Goal: Information Seeking & Learning: Learn about a topic

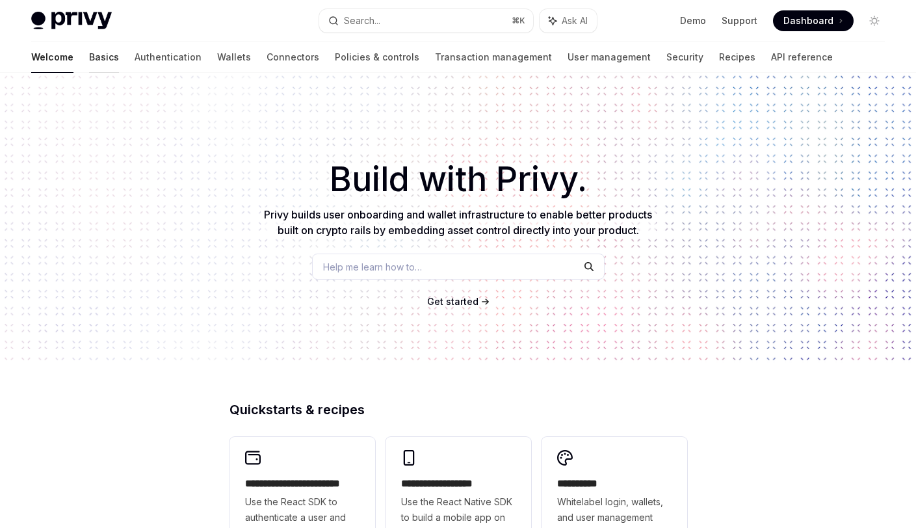
click at [89, 65] on link "Basics" at bounding box center [104, 57] width 30 height 31
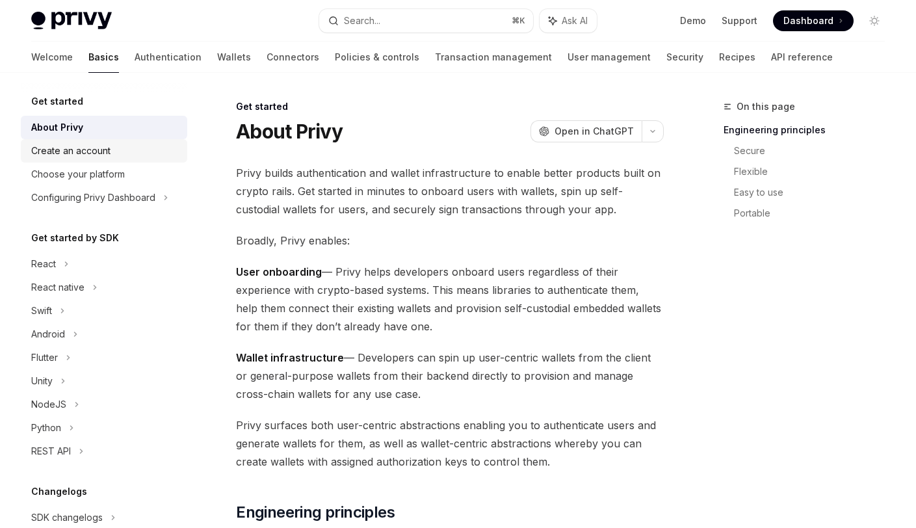
click at [60, 159] on link "Create an account" at bounding box center [104, 150] width 166 height 23
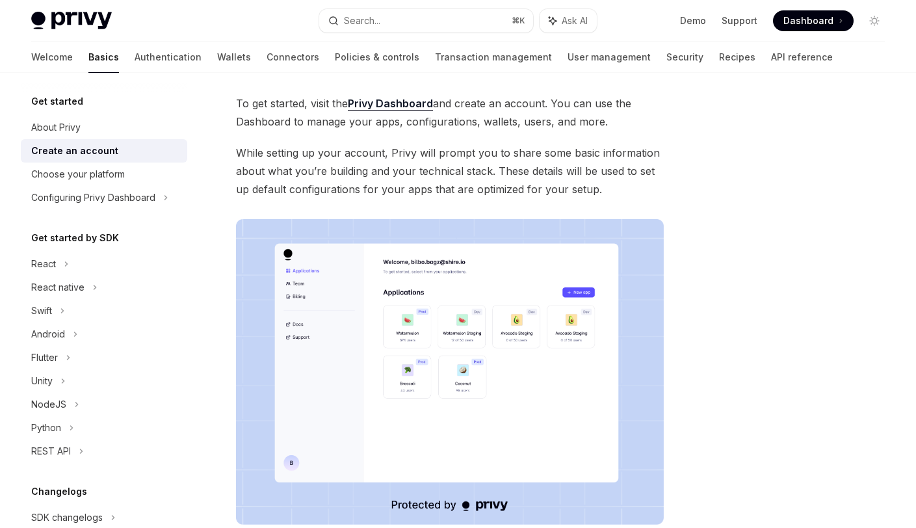
scroll to position [73, 0]
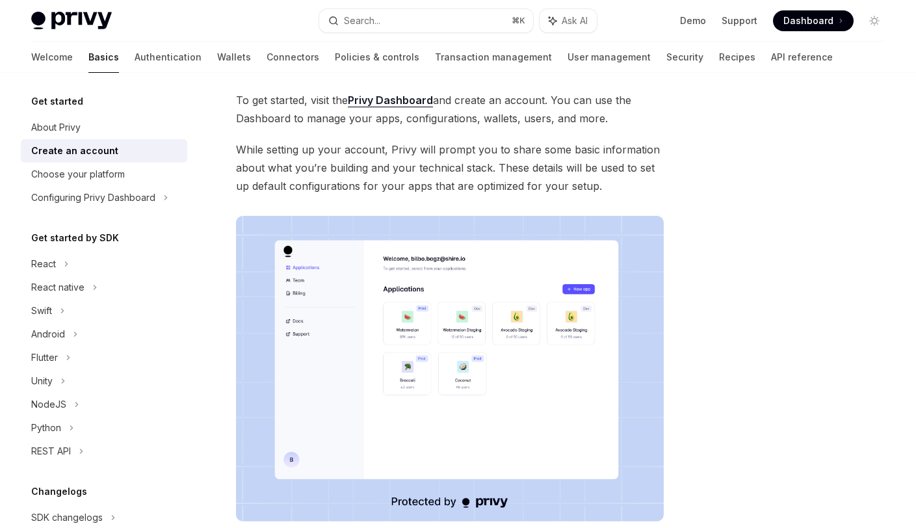
click at [288, 149] on span "While setting up your account, Privy will prompt you to share some basic inform…" at bounding box center [450, 167] width 428 height 55
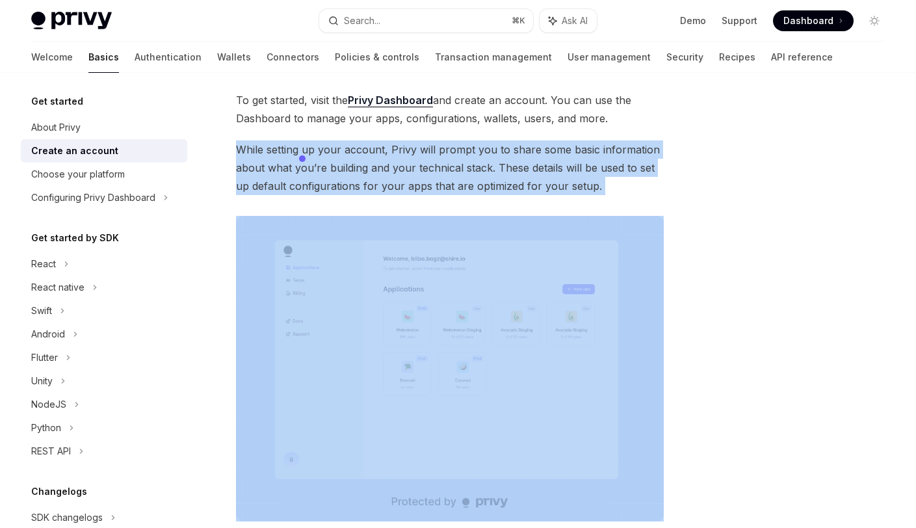
click at [288, 149] on span "While setting up your account, Privy will prompt you to share some basic inform…" at bounding box center [450, 167] width 428 height 55
click at [493, 166] on span "While setting up your account, Privy will prompt you to share some basic inform…" at bounding box center [450, 167] width 428 height 55
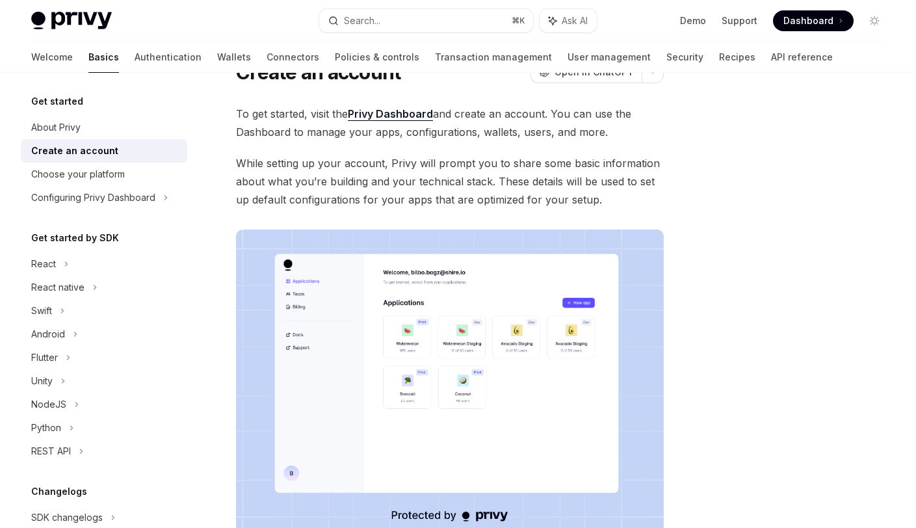
scroll to position [59, 0]
click at [278, 162] on span "While setting up your account, Privy will prompt you to share some basic inform…" at bounding box center [450, 181] width 428 height 55
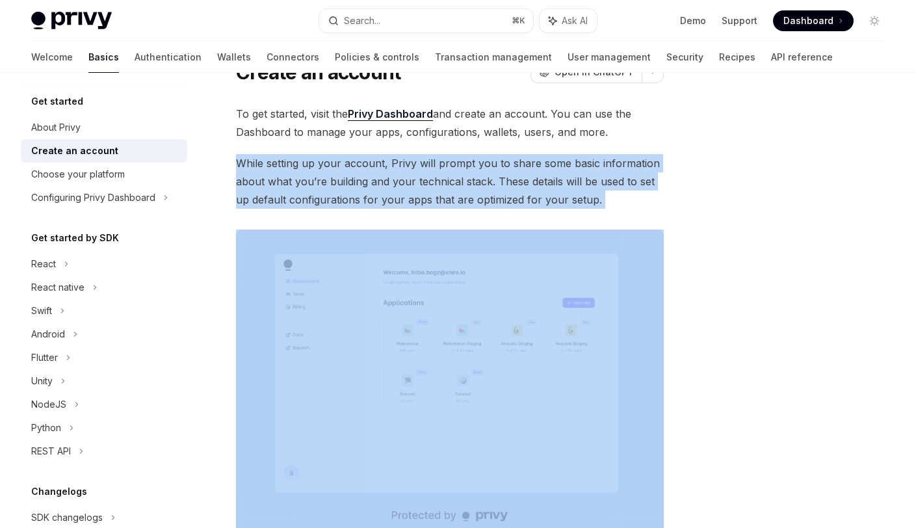
click at [278, 162] on span "While setting up your account, Privy will prompt you to share some basic inform…" at bounding box center [450, 181] width 428 height 55
click at [428, 165] on span "While setting up your account, Privy will prompt you to share some basic inform…" at bounding box center [450, 181] width 428 height 55
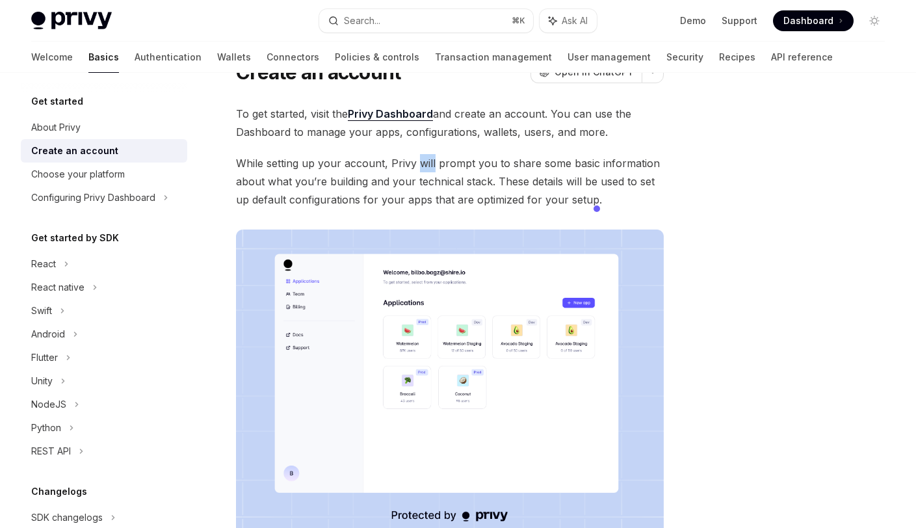
click at [428, 165] on span "While setting up your account, Privy will prompt you to share some basic inform…" at bounding box center [450, 181] width 428 height 55
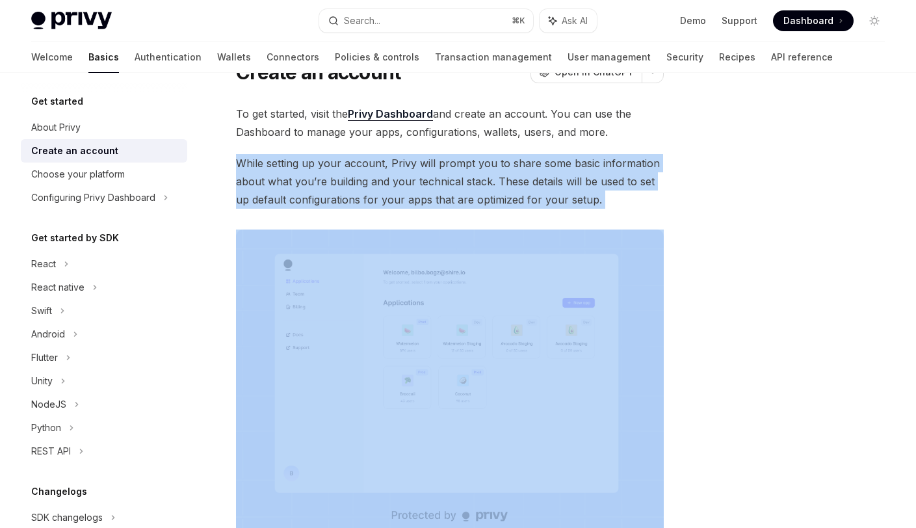
click at [428, 165] on span "While setting up your account, Privy will prompt you to share some basic inform…" at bounding box center [450, 181] width 428 height 55
click at [529, 166] on span "While setting up your account, Privy will prompt you to share some basic inform…" at bounding box center [450, 181] width 428 height 55
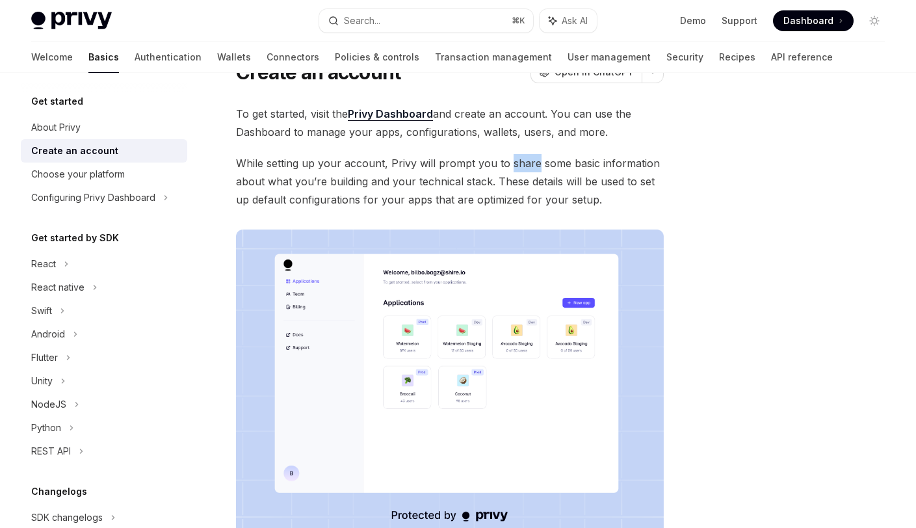
click at [529, 166] on span "While setting up your account, Privy will prompt you to share some basic inform…" at bounding box center [450, 181] width 428 height 55
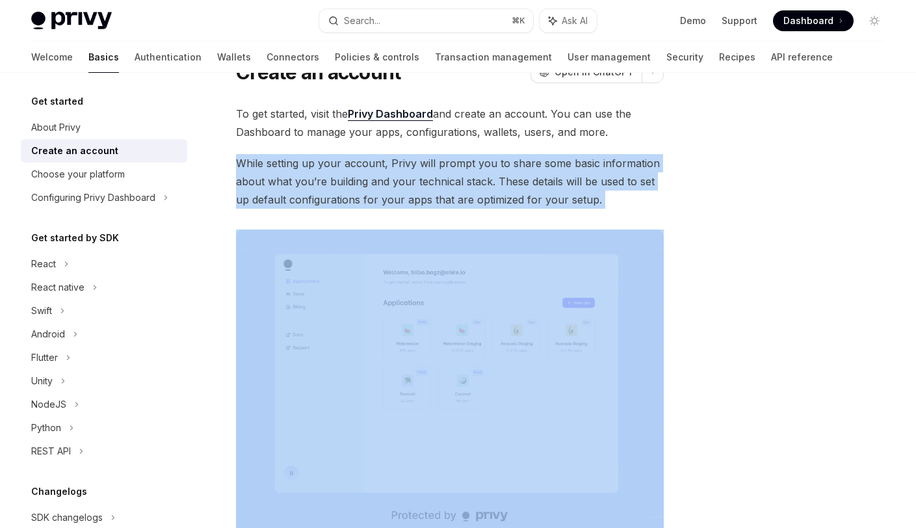
click at [529, 166] on span "While setting up your account, Privy will prompt you to share some basic inform…" at bounding box center [450, 181] width 428 height 55
click at [315, 196] on span "While setting up your account, Privy will prompt you to share some basic inform…" at bounding box center [450, 181] width 428 height 55
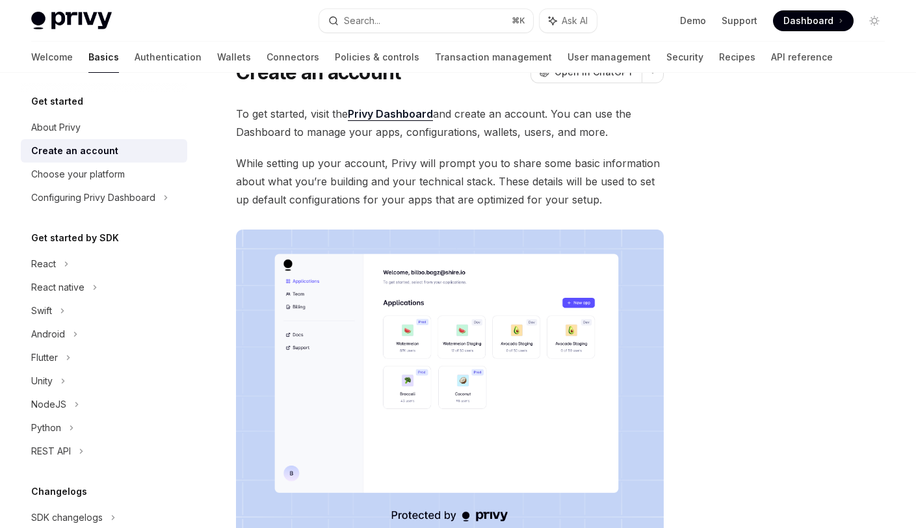
click at [347, 183] on span "While setting up your account, Privy will prompt you to share some basic inform…" at bounding box center [450, 181] width 428 height 55
click at [427, 181] on span "While setting up your account, Privy will prompt you to share some basic inform…" at bounding box center [450, 181] width 428 height 55
click at [534, 182] on span "While setting up your account, Privy will prompt you to share some basic inform…" at bounding box center [450, 181] width 428 height 55
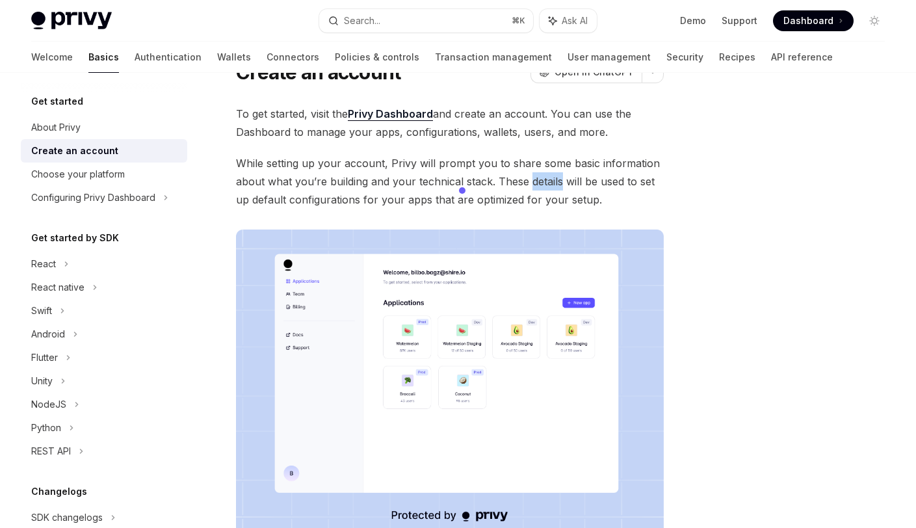
click at [534, 182] on span "While setting up your account, Privy will prompt you to share some basic inform…" at bounding box center [450, 181] width 428 height 55
click at [643, 197] on span "While setting up your account, Privy will prompt you to share some basic inform…" at bounding box center [450, 181] width 428 height 55
click at [79, 168] on div "Choose your platform" at bounding box center [78, 174] width 94 height 16
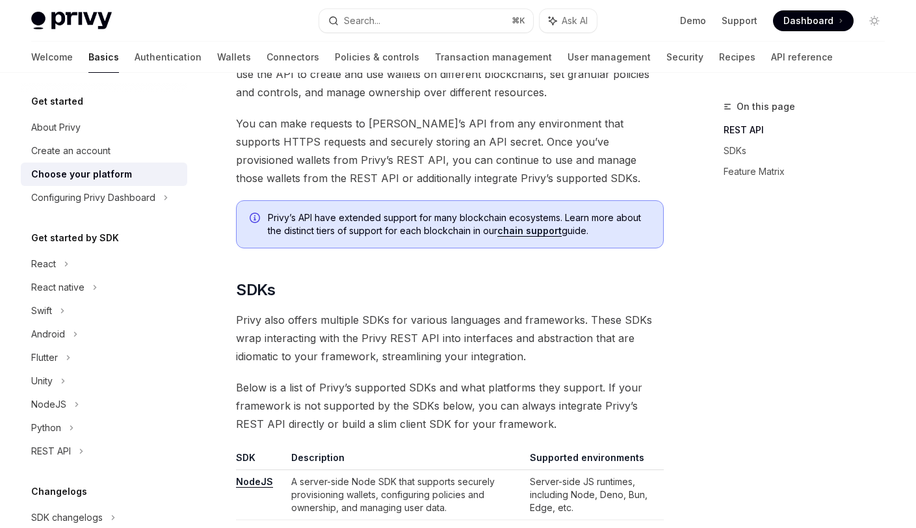
scroll to position [827, 0]
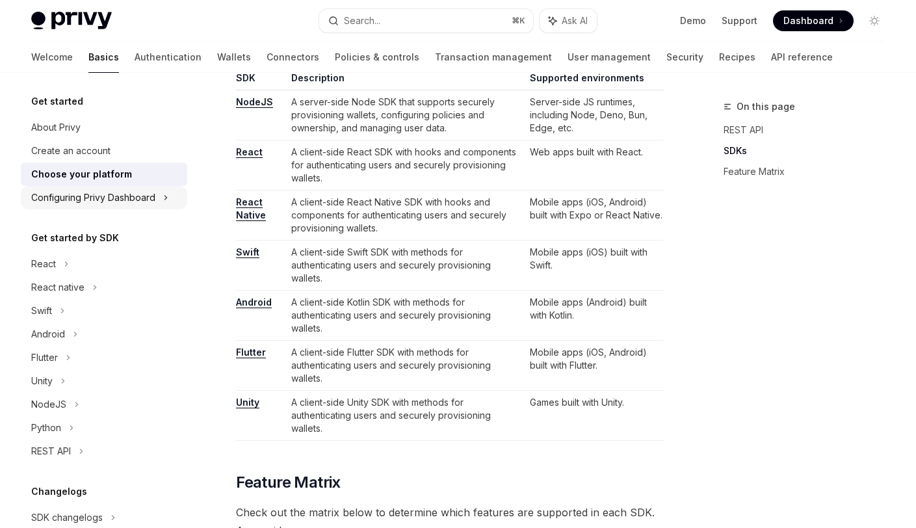
click at [110, 201] on div "Configuring Privy Dashboard" at bounding box center [93, 198] width 124 height 16
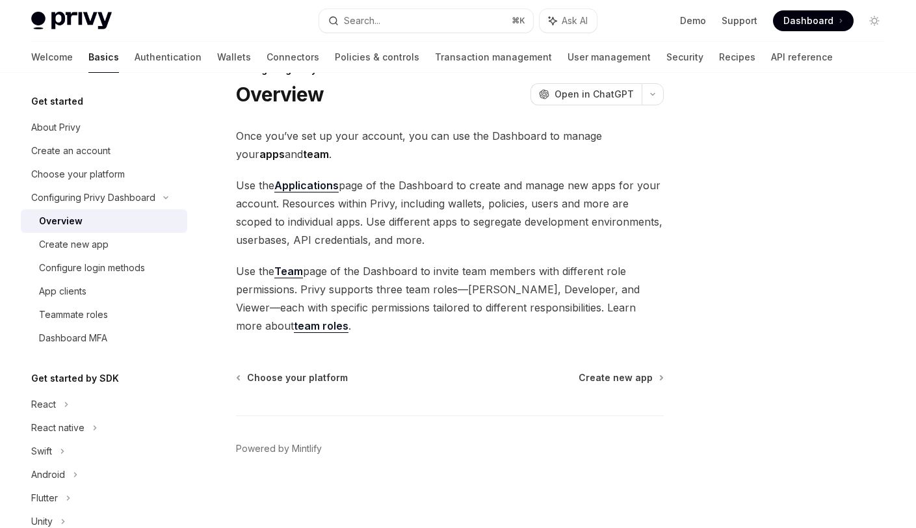
scroll to position [37, 0]
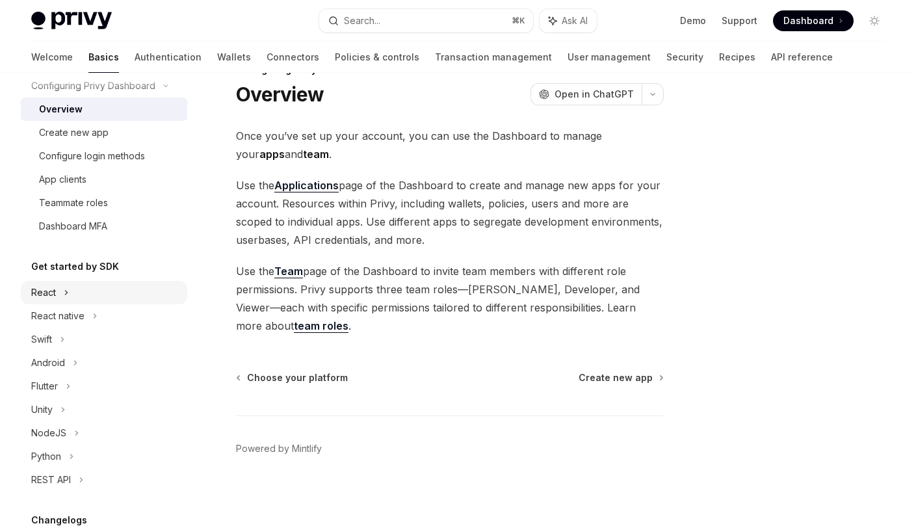
drag, startPoint x: 84, startPoint y: 295, endPoint x: 94, endPoint y: 293, distance: 9.9
click at [84, 295] on div "React" at bounding box center [104, 292] width 166 height 23
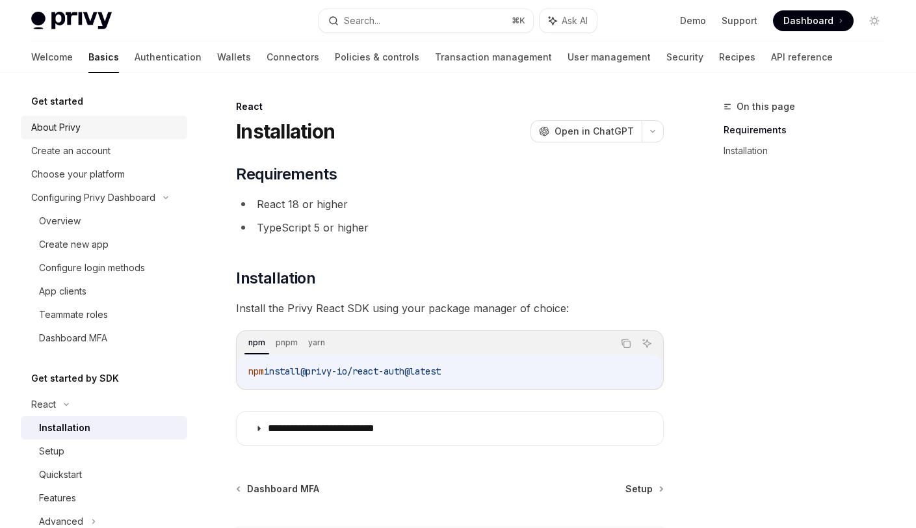
click at [60, 131] on div "About Privy" at bounding box center [55, 128] width 49 height 16
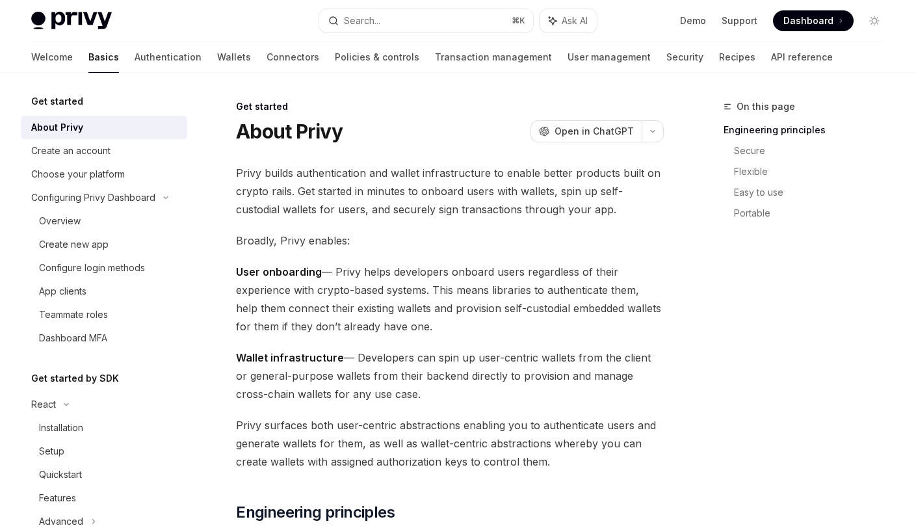
click at [60, 96] on h5 "Get started" at bounding box center [57, 102] width 52 height 16
click at [60, 103] on h5 "Get started" at bounding box center [57, 102] width 52 height 16
click at [64, 145] on div "Create an account" at bounding box center [70, 151] width 79 height 16
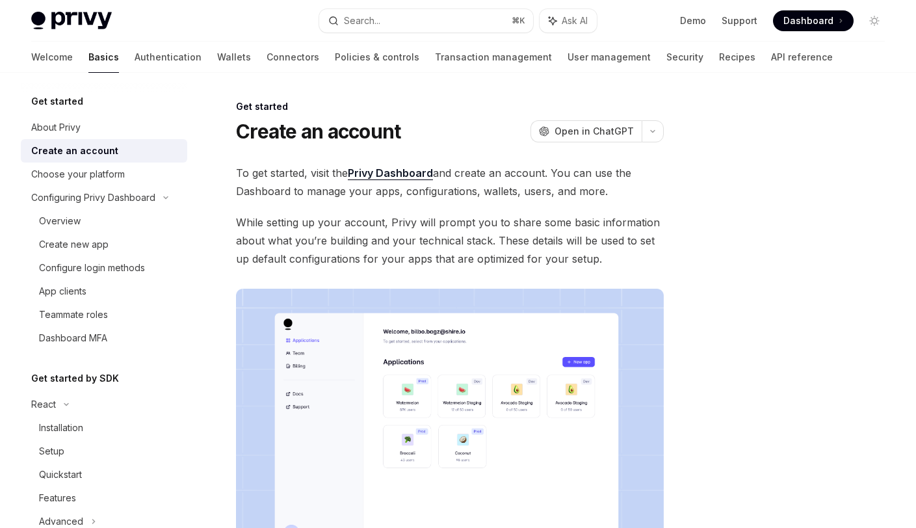
click at [98, 101] on div "Get started" at bounding box center [104, 102] width 166 height 16
click at [73, 179] on div "Choose your platform" at bounding box center [78, 174] width 94 height 16
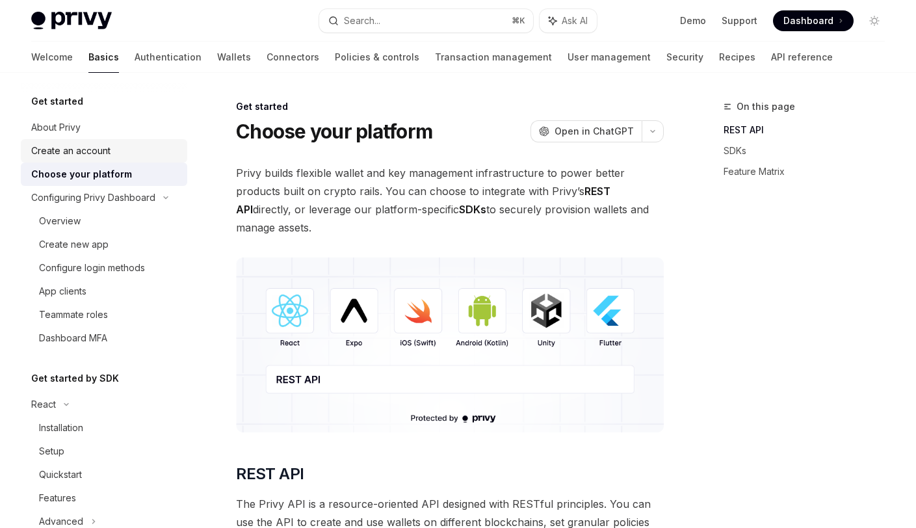
click at [106, 157] on div "Create an account" at bounding box center [70, 151] width 79 height 16
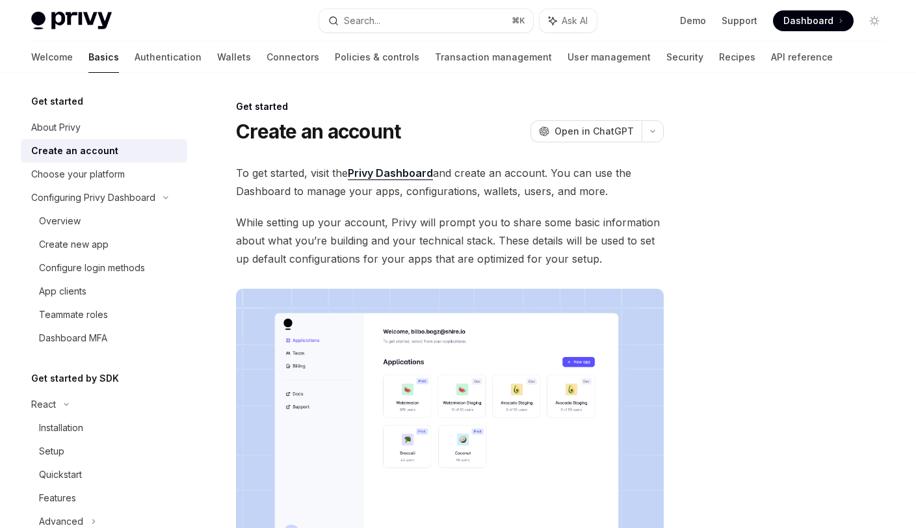
type textarea "*"
click at [713, 213] on div at bounding box center [796, 313] width 198 height 429
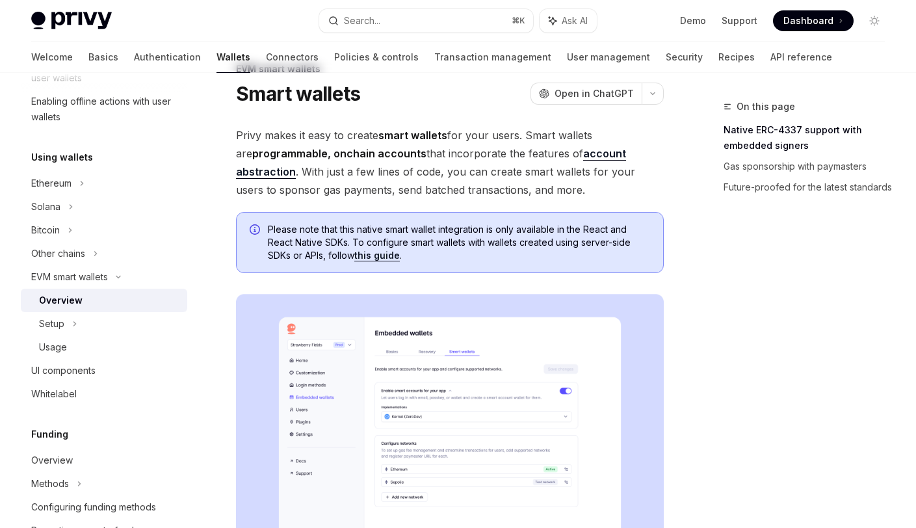
scroll to position [44, 0]
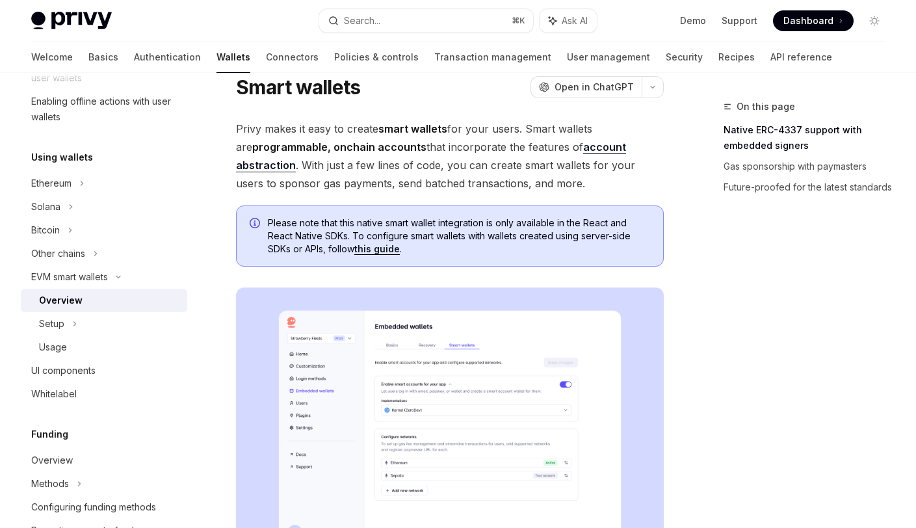
click at [556, 164] on span "Privy makes it easy to create smart wallets for your users. Smart wallets are p…" at bounding box center [450, 156] width 428 height 73
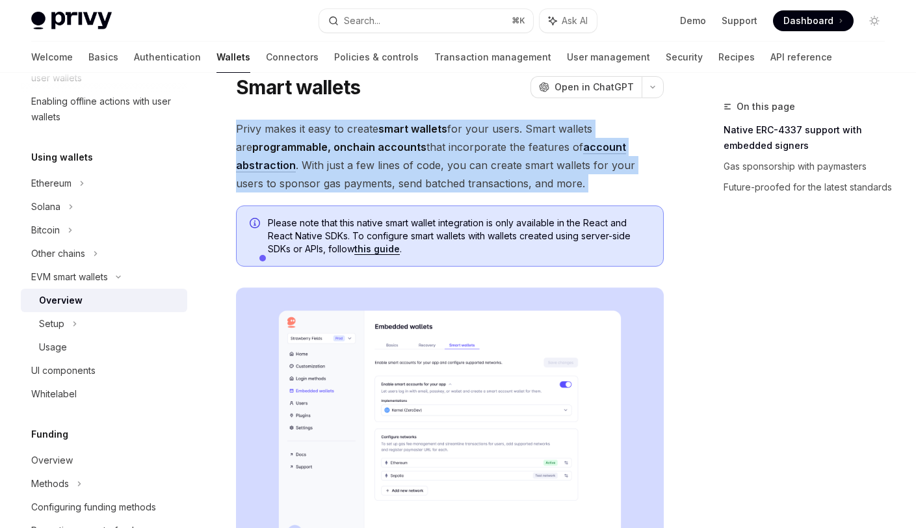
click at [556, 164] on span "Privy makes it easy to create smart wallets for your users. Smart wallets are p…" at bounding box center [450, 156] width 428 height 73
click at [388, 177] on span "Privy makes it easy to create smart wallets for your users. Smart wallets are p…" at bounding box center [450, 156] width 428 height 73
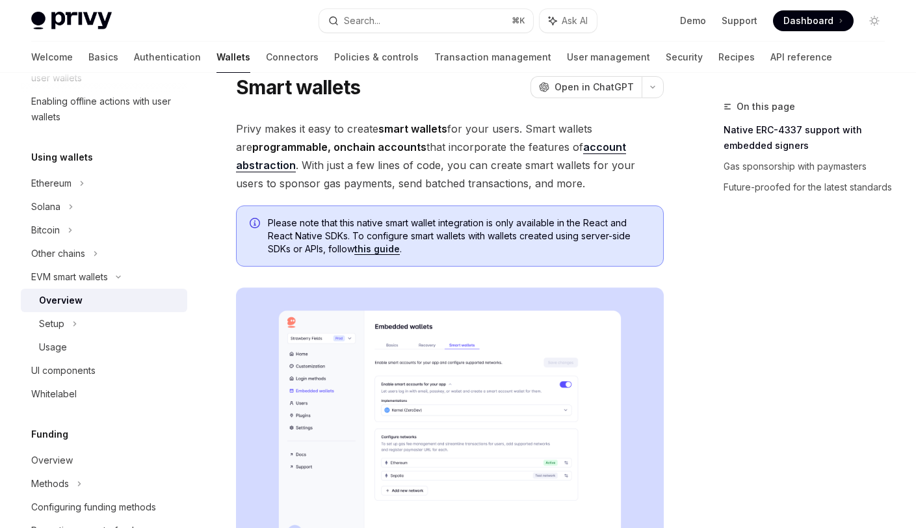
click at [255, 187] on span "Privy makes it easy to create smart wallets for your users. Smart wallets are p…" at bounding box center [450, 156] width 428 height 73
click at [269, 191] on span "Privy makes it easy to create smart wallets for your users. Smart wallets are p…" at bounding box center [450, 156] width 428 height 73
click at [274, 182] on span "Privy makes it easy to create smart wallets for your users. Smart wallets are p…" at bounding box center [450, 156] width 428 height 73
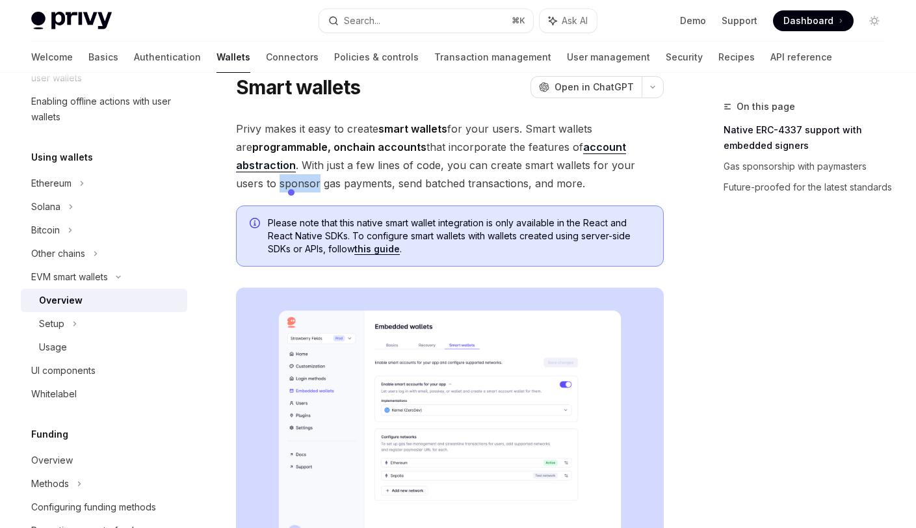
copy span "sponsor"
click at [408, 183] on span "Privy makes it easy to create smart wallets for your users. Smart wallets are p…" at bounding box center [450, 156] width 428 height 73
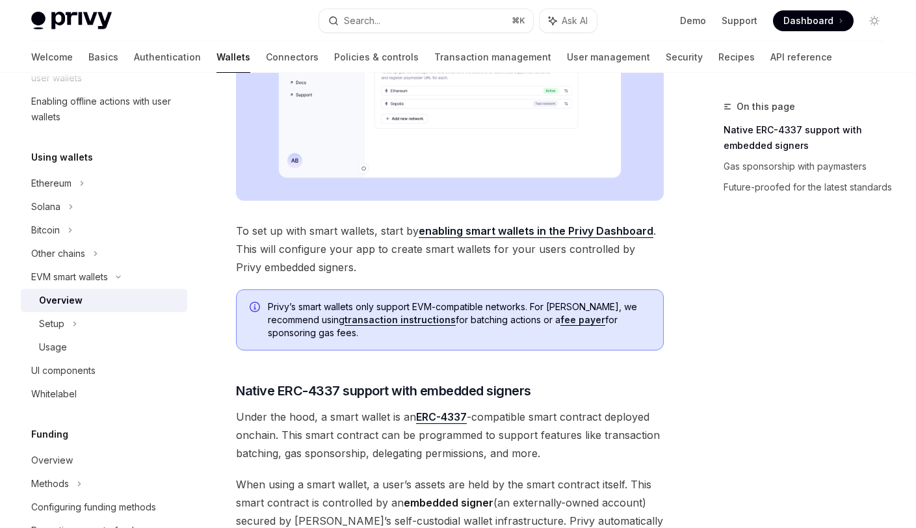
scroll to position [417, 0]
drag, startPoint x: 627, startPoint y: 245, endPoint x: 657, endPoint y: 263, distance: 35.0
click at [636, 264] on span "To set up with smart wallets, start by enabling smart wallets in the Privy Dash…" at bounding box center [450, 248] width 428 height 55
click at [683, 266] on div "On this page Native ERC-4337 support with embedded signers Gas sponsorship with…" at bounding box center [458, 410] width 874 height 1509
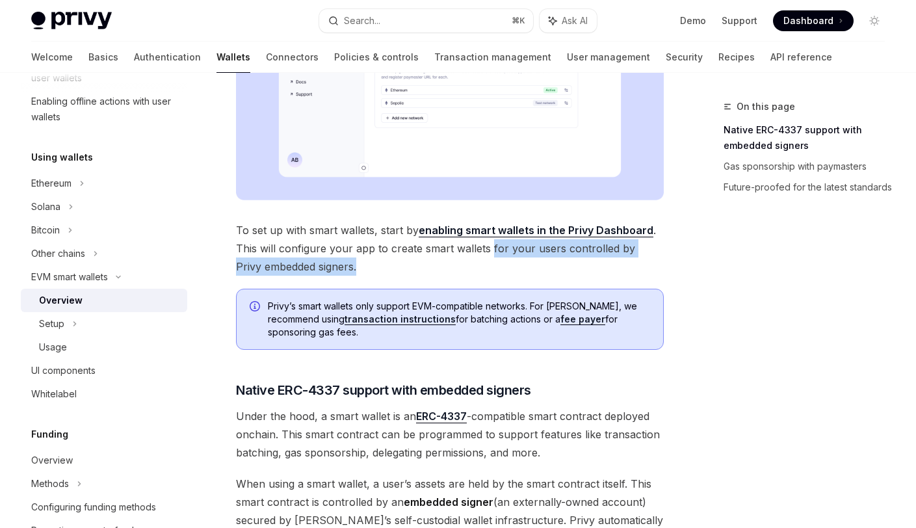
drag, startPoint x: 490, startPoint y: 248, endPoint x: 507, endPoint y: 266, distance: 25.3
click at [502, 266] on span "To set up with smart wallets, start by enabling smart wallets in the Privy Dash…" at bounding box center [450, 248] width 428 height 55
click at [561, 264] on span "To set up with smart wallets, start by enabling smart wallets in the Privy Dash…" at bounding box center [450, 248] width 428 height 55
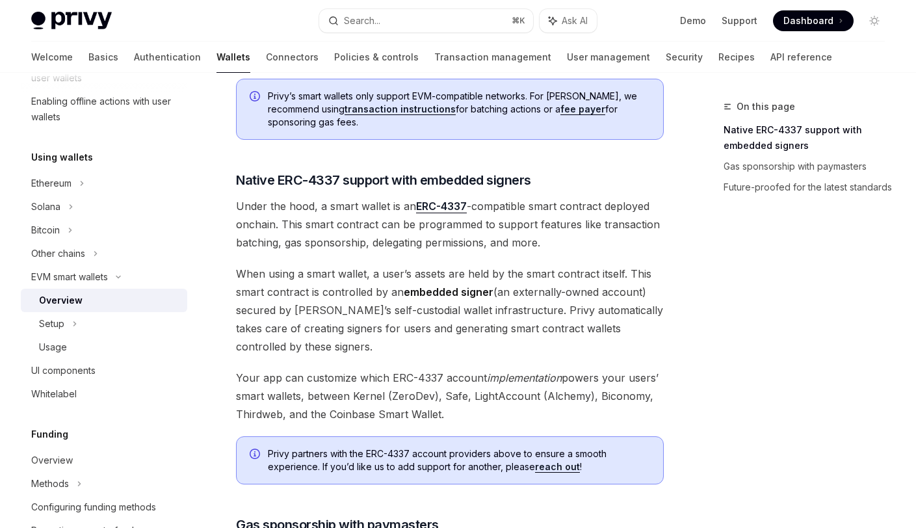
scroll to position [629, 0]
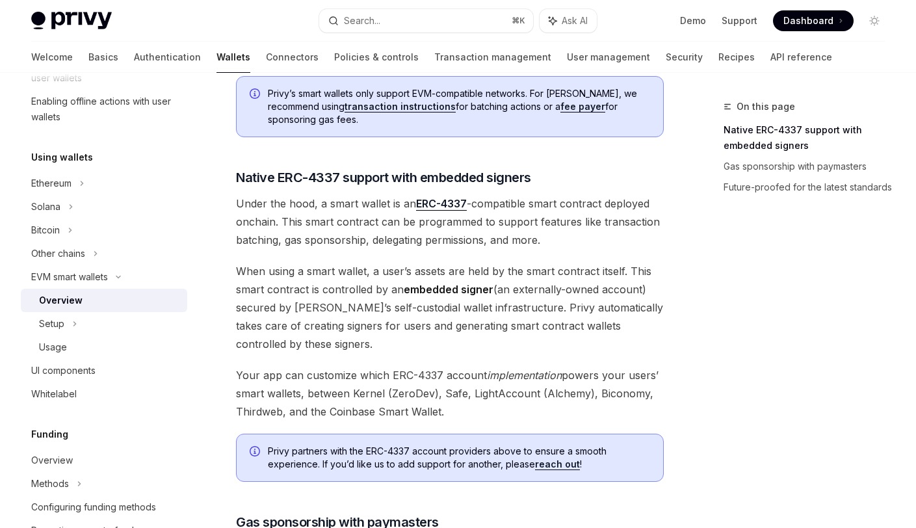
click at [458, 240] on span "Under the hood, a smart wallet is an ERC-4337 -compatible smart contract deploy…" at bounding box center [450, 221] width 428 height 55
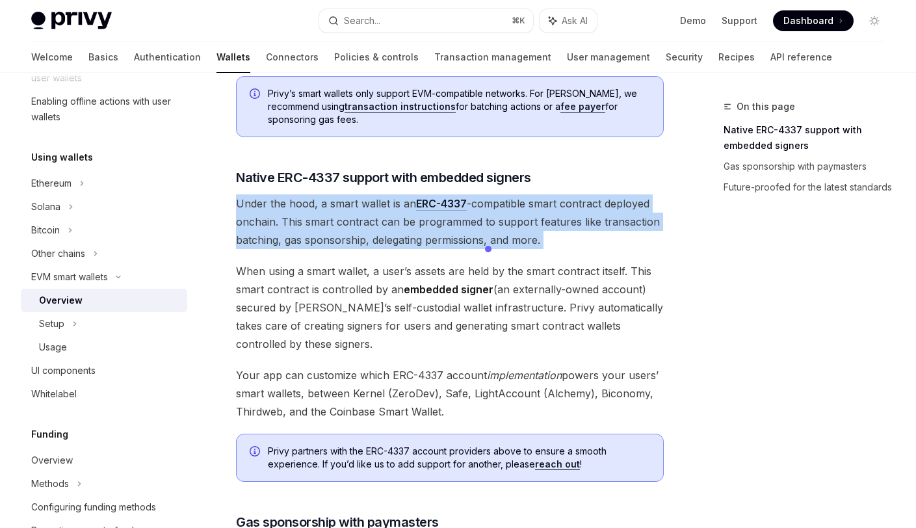
click at [458, 240] on span "Under the hood, a smart wallet is an ERC-4337 -compatible smart contract deploy…" at bounding box center [450, 221] width 428 height 55
click at [679, 253] on div "On this page Native ERC-4337 support with embedded signers Gas sponsorship with…" at bounding box center [458, 198] width 874 height 1509
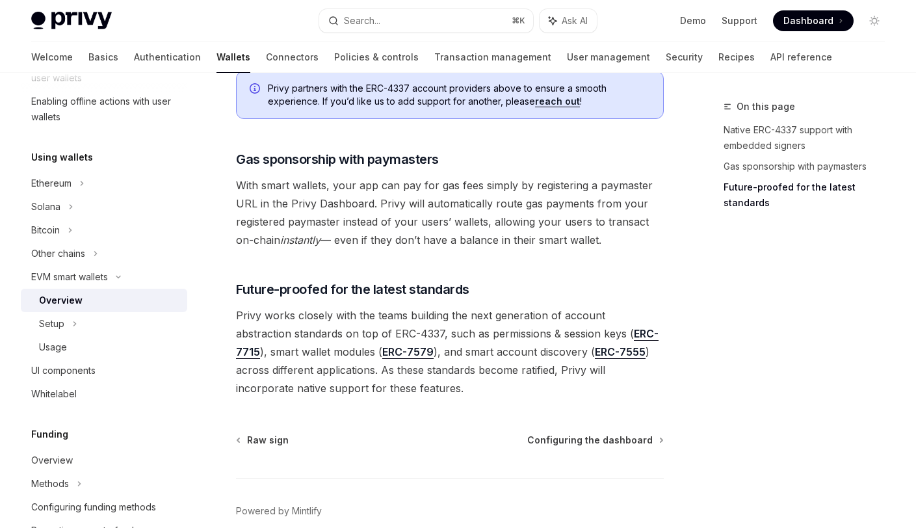
scroll to position [1041, 0]
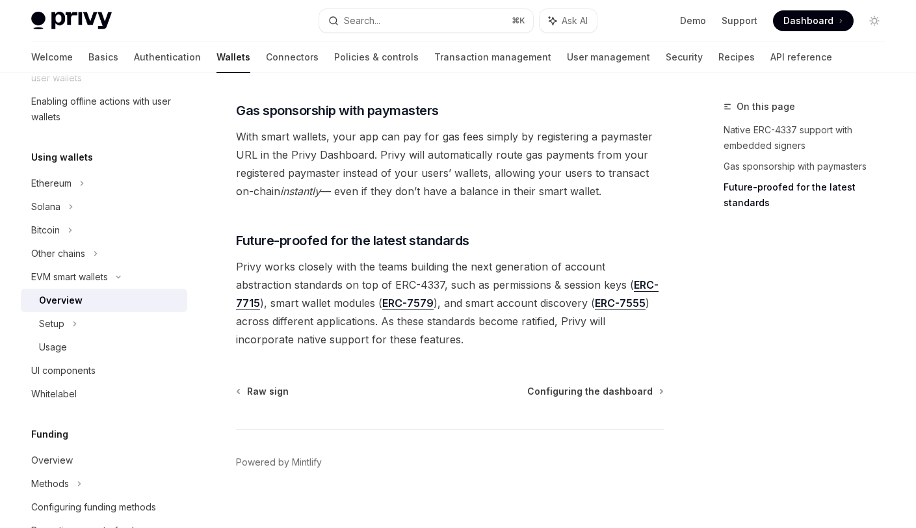
click at [454, 344] on span "Privy works closely with the teams building the next generation of account abst…" at bounding box center [450, 302] width 428 height 91
click at [77, 325] on div "Setup" at bounding box center [104, 323] width 166 height 23
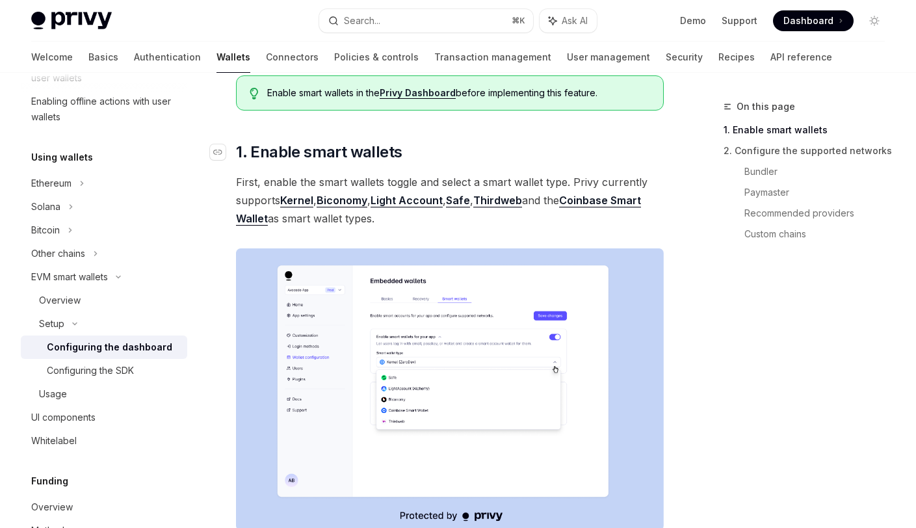
scroll to position [103, 0]
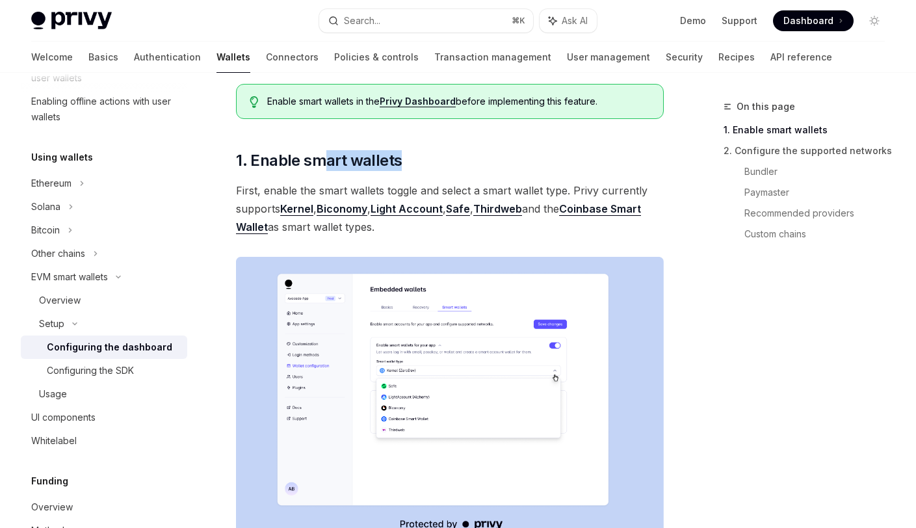
drag, startPoint x: 375, startPoint y: 164, endPoint x: 435, endPoint y: 174, distance: 61.3
click at [402, 163] on h2 "​ 1. Enable smart wallets" at bounding box center [450, 160] width 428 height 21
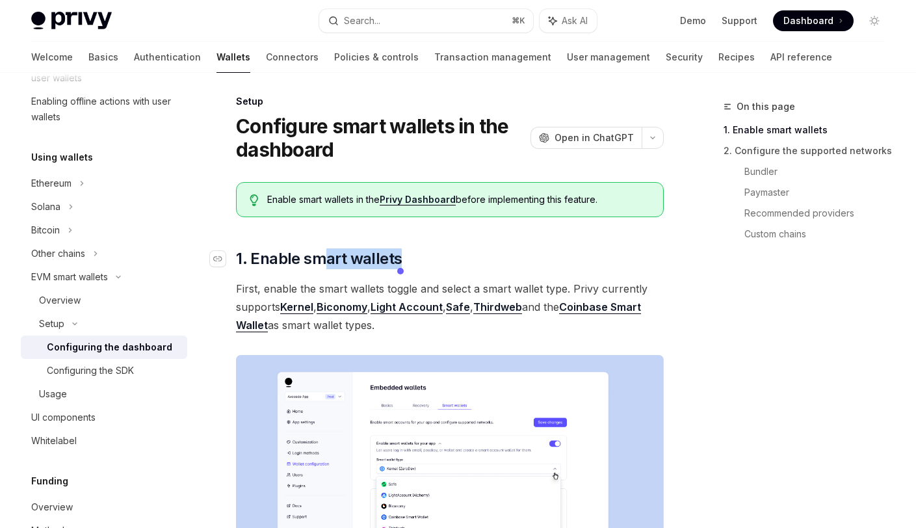
scroll to position [0, 0]
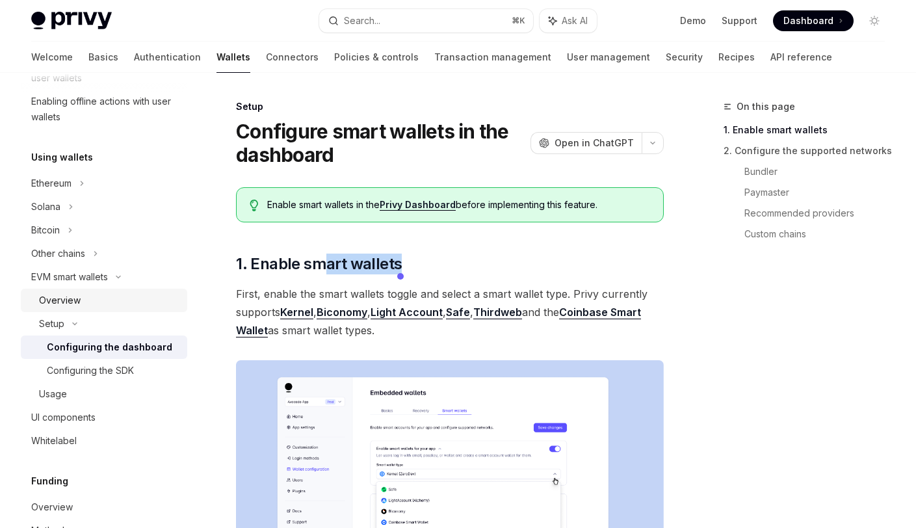
drag, startPoint x: 65, startPoint y: 300, endPoint x: 240, endPoint y: 286, distance: 175.4
click at [66, 300] on div "Overview" at bounding box center [60, 300] width 42 height 16
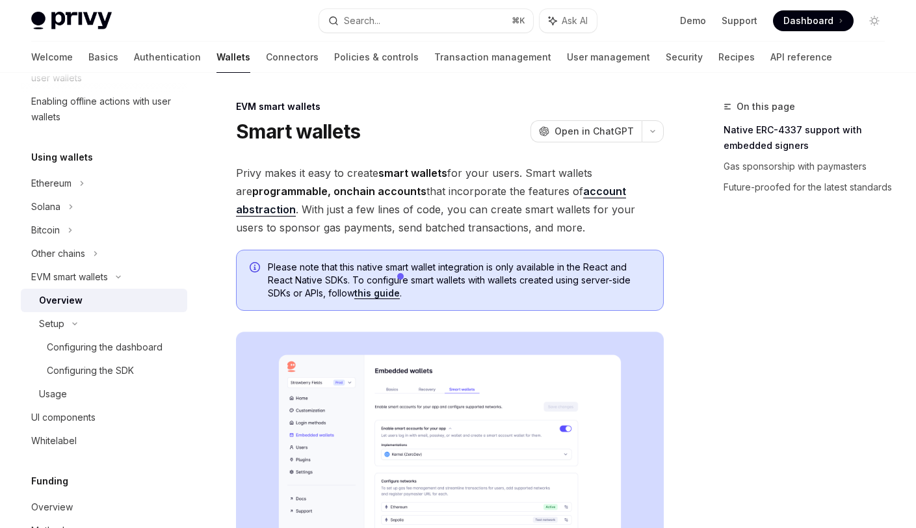
click at [421, 190] on span "Privy makes it easy to create smart wallets for your users. Smart wallets are p…" at bounding box center [450, 200] width 428 height 73
click at [421, 190] on html "Privy Docs home page Search... ⌘ K Ask AI Demo Support Dashboard Dashboard Sear…" at bounding box center [458, 264] width 916 height 528
click at [422, 190] on html "Privy Docs home page Search... ⌘ K Ask AI Demo Support Dashboard Dashboard Sear…" at bounding box center [458, 264] width 916 height 528
click at [422, 196] on span "Privy makes it easy to create smart wallets for your users. Smart wallets are p…" at bounding box center [450, 200] width 428 height 73
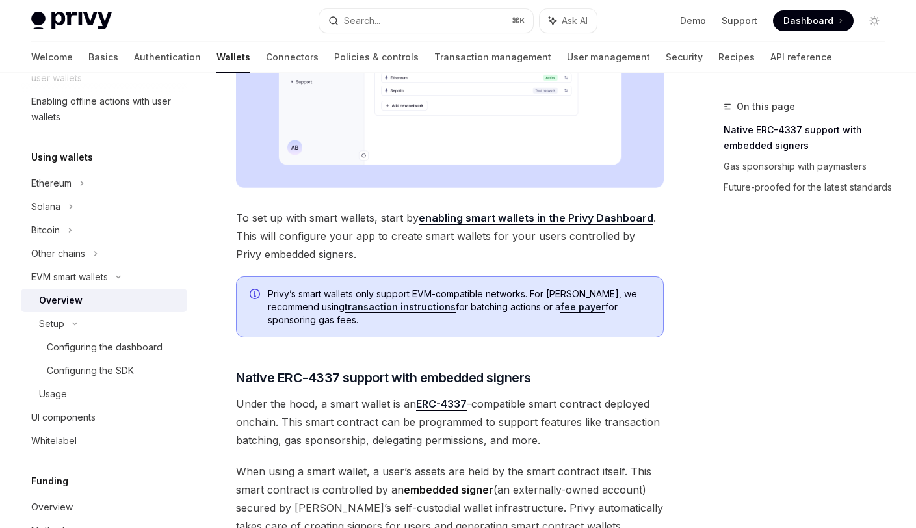
scroll to position [430, 0]
click at [55, 392] on div "Usage" at bounding box center [53, 394] width 28 height 16
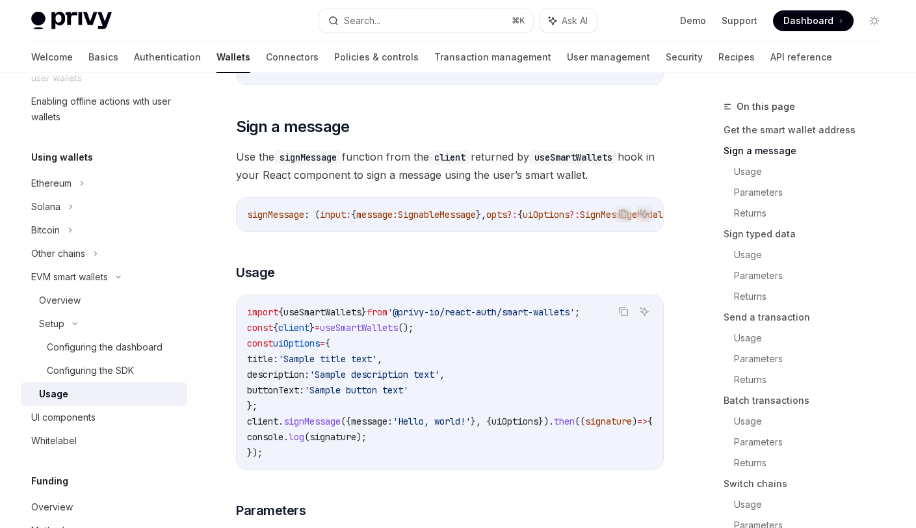
scroll to position [446, 0]
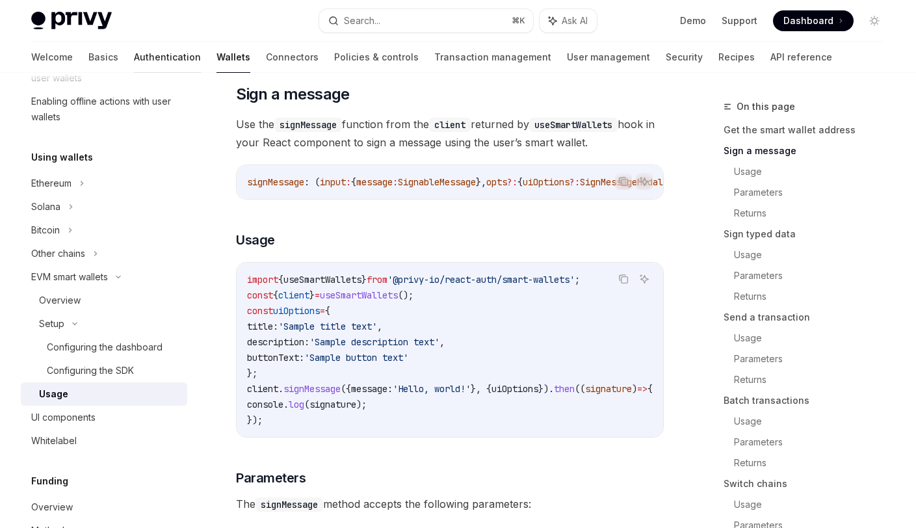
click at [134, 59] on link "Authentication" at bounding box center [167, 57] width 67 height 31
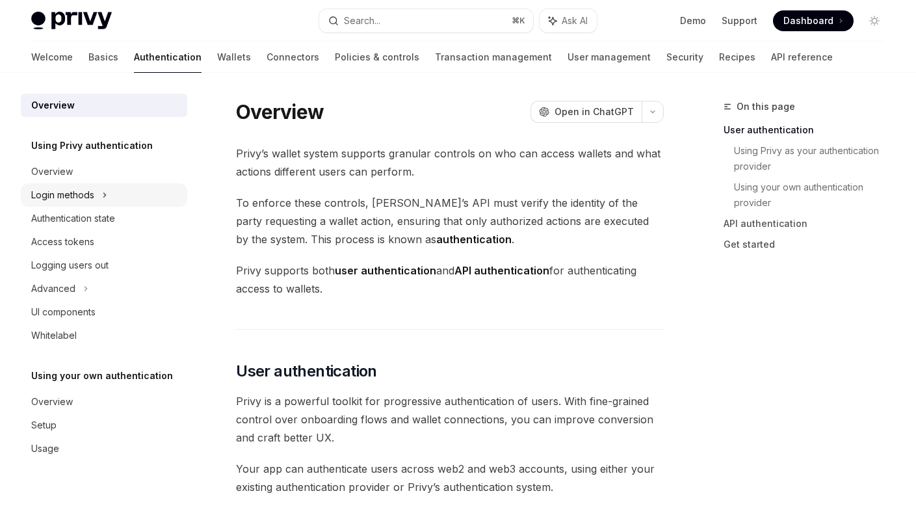
click at [80, 200] on div "Login methods" at bounding box center [62, 195] width 63 height 16
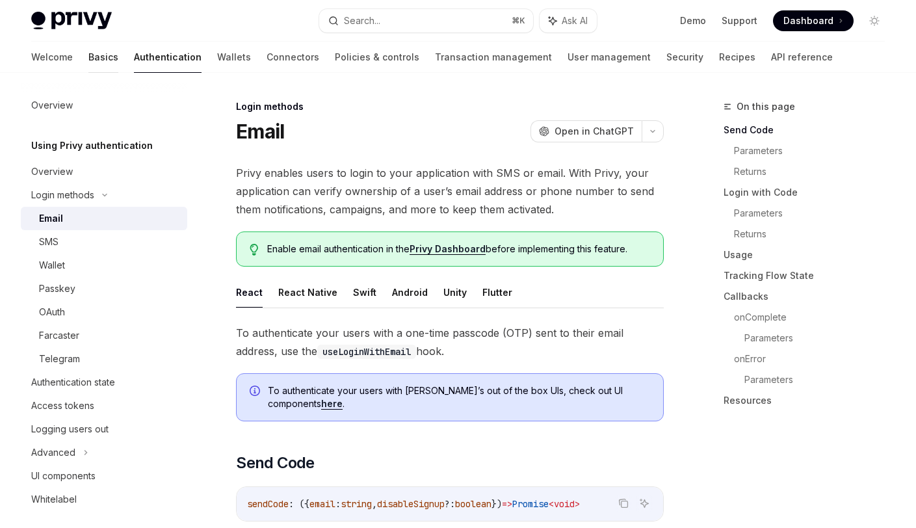
click at [88, 59] on link "Basics" at bounding box center [103, 57] width 30 height 31
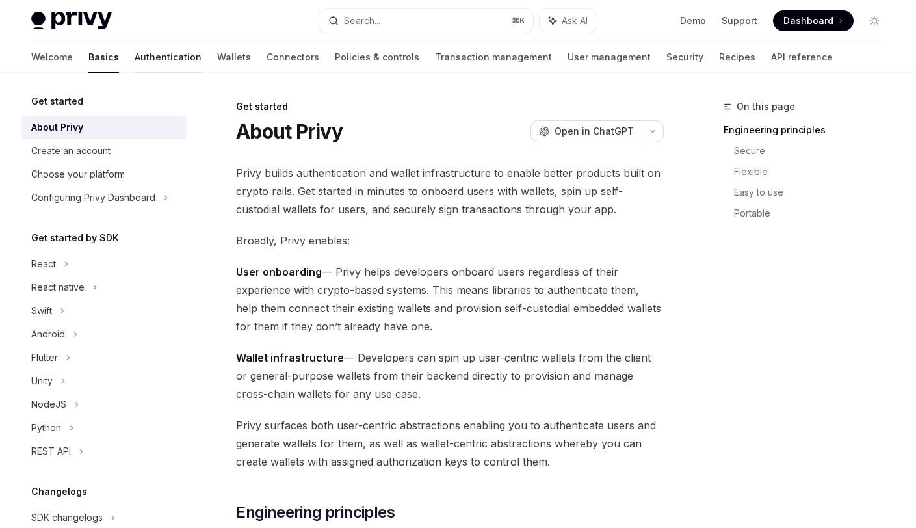
click at [135, 58] on link "Authentication" at bounding box center [168, 57] width 67 height 31
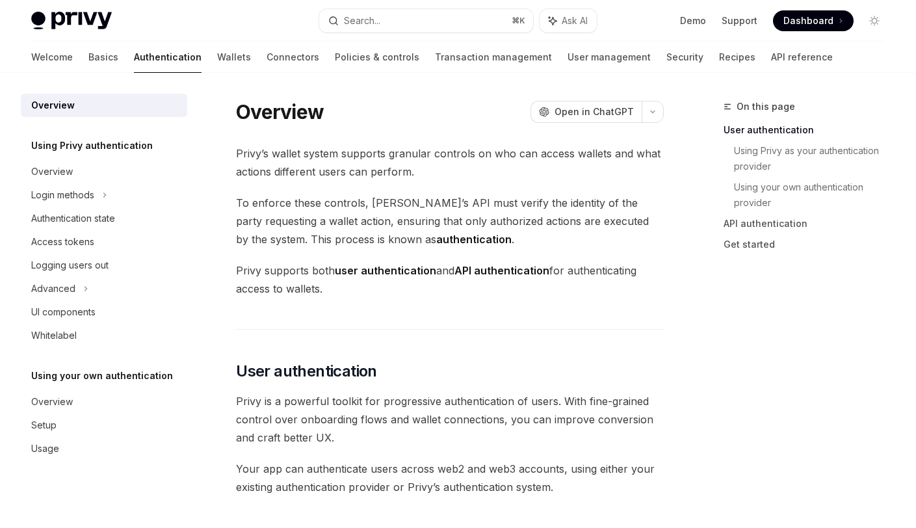
click at [134, 54] on link "Authentication" at bounding box center [168, 57] width 68 height 31
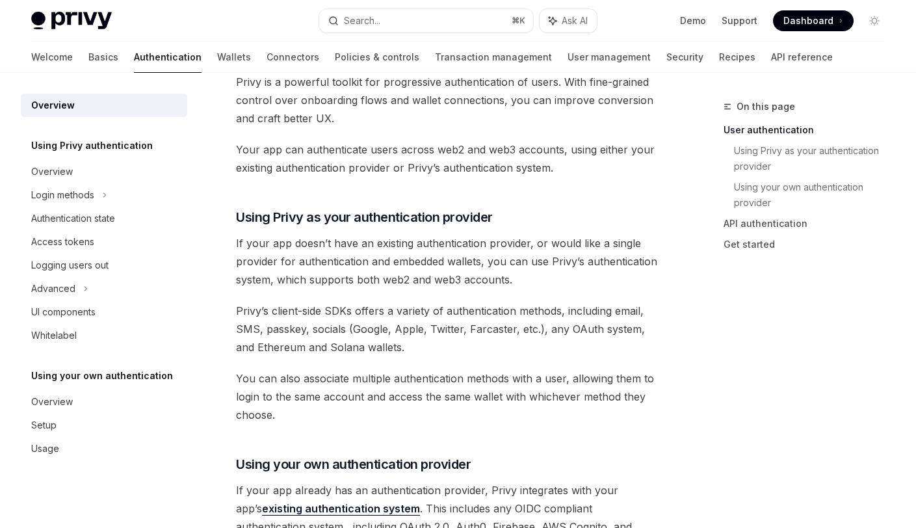
scroll to position [322, 0]
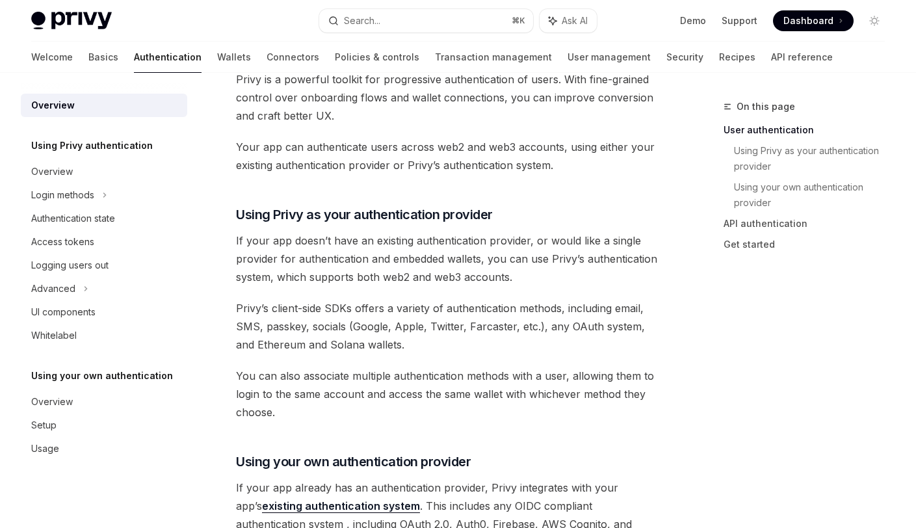
click at [401, 239] on span "If your app doesn’t have an existing authentication provider, or would like a s…" at bounding box center [450, 258] width 428 height 55
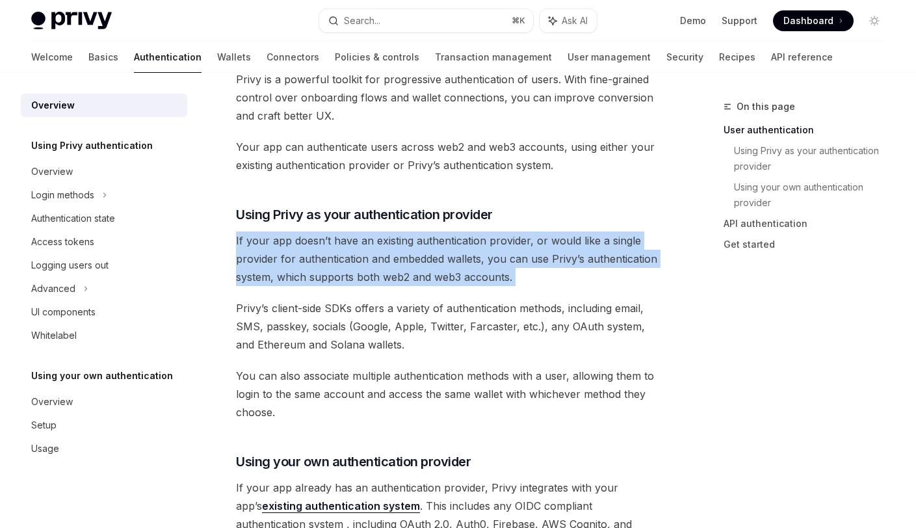
click at [401, 239] on span "If your app doesn’t have an existing authentication provider, or would like a s…" at bounding box center [450, 258] width 428 height 55
click at [467, 239] on span "If your app doesn’t have an existing authentication provider, or would like a s…" at bounding box center [450, 258] width 428 height 55
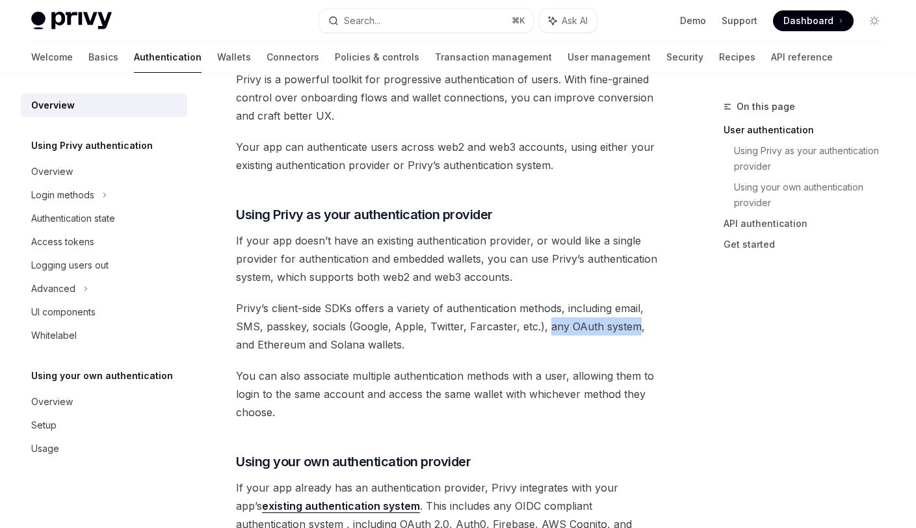
drag, startPoint x: 556, startPoint y: 326, endPoint x: 599, endPoint y: 335, distance: 44.0
click at [634, 324] on span "Privy’s client-side SDKs offers a variety of authentication methods, including …" at bounding box center [450, 326] width 428 height 55
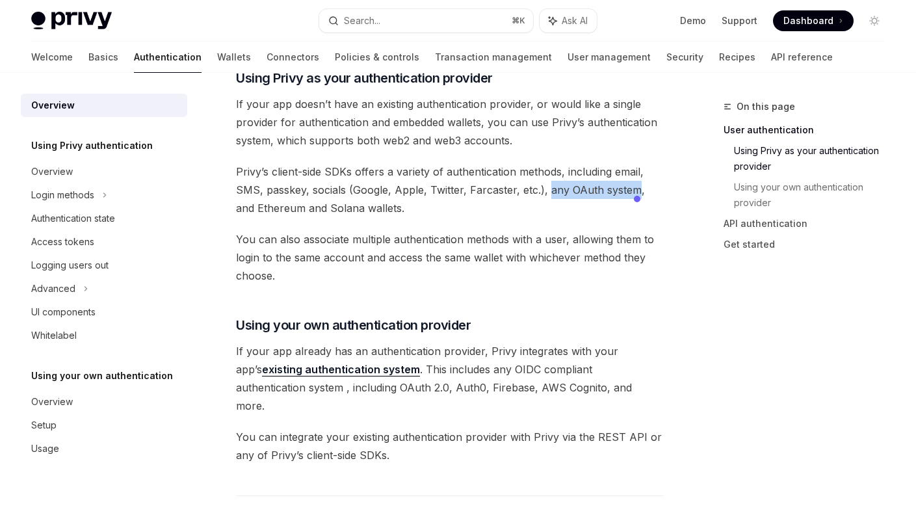
scroll to position [459, 0]
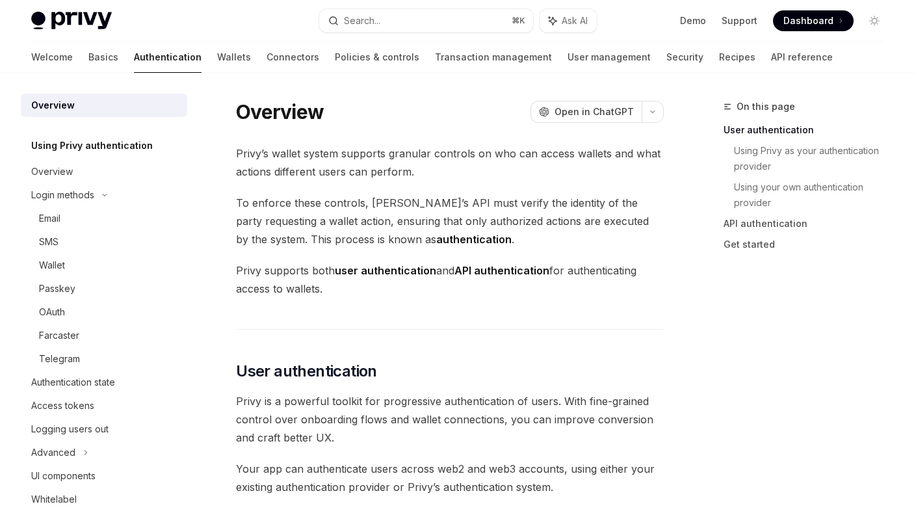
scroll to position [303, 0]
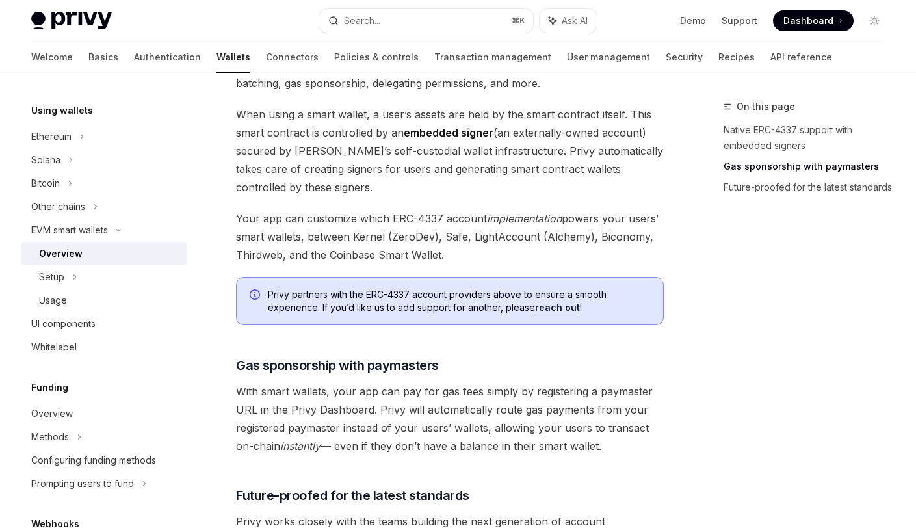
scroll to position [783, 0]
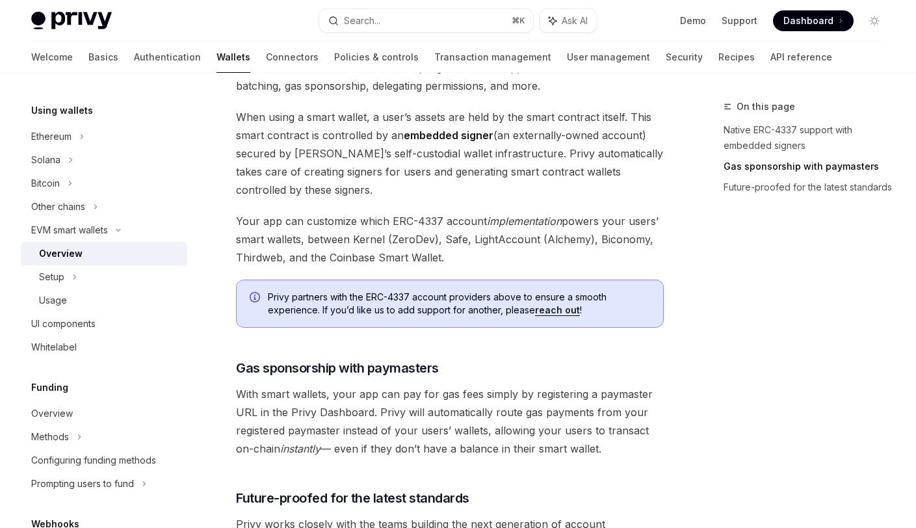
click at [525, 218] on em "implementation" at bounding box center [524, 220] width 75 height 13
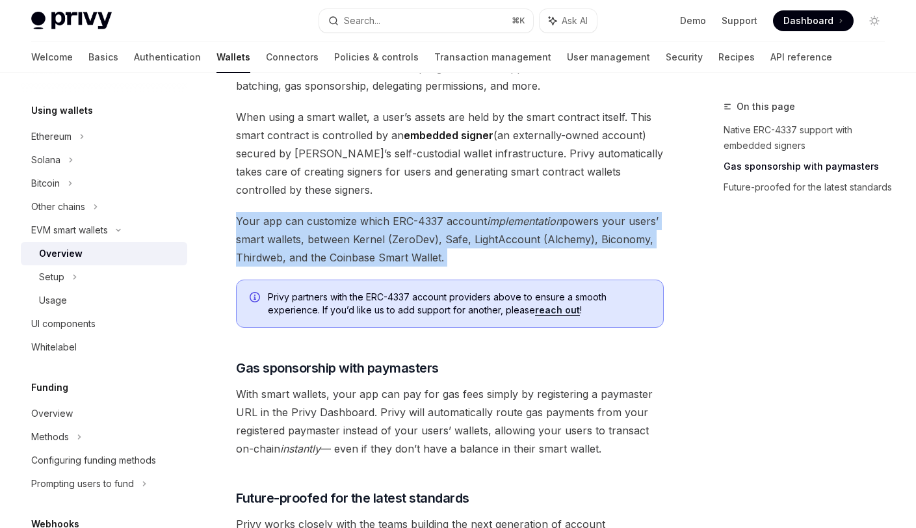
click at [525, 218] on em "implementation" at bounding box center [524, 220] width 75 height 13
click at [466, 248] on span "Your app can customize which ERC-4337 account implementation powers your users’…" at bounding box center [450, 239] width 428 height 55
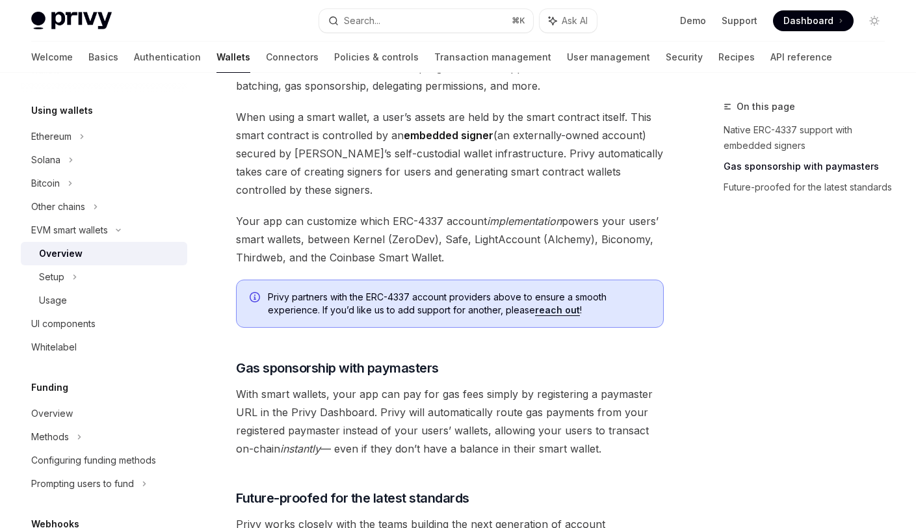
click at [457, 239] on span "Your app can customize which ERC-4337 account implementation powers your users’…" at bounding box center [450, 239] width 428 height 55
click at [482, 255] on span "Your app can customize which ERC-4337 account implementation powers your users’…" at bounding box center [450, 239] width 428 height 55
drag, startPoint x: 386, startPoint y: 221, endPoint x: 452, endPoint y: 220, distance: 65.6
click at [452, 220] on span "Your app can customize which ERC-4337 account implementation powers your users’…" at bounding box center [450, 239] width 428 height 55
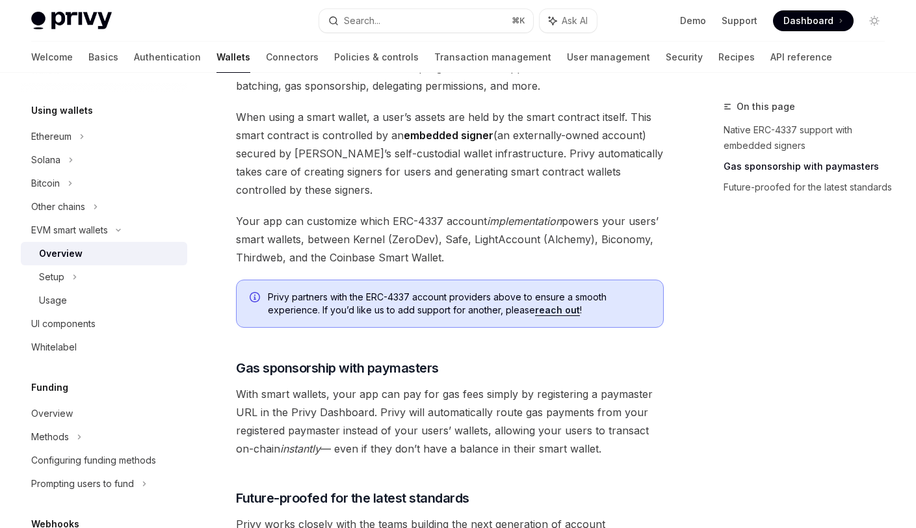
click at [469, 247] on span "Your app can customize which ERC-4337 account implementation powers your users’…" at bounding box center [450, 239] width 428 height 55
drag, startPoint x: 445, startPoint y: 239, endPoint x: 461, endPoint y: 248, distance: 18.6
click at [460, 248] on span "Your app can customize which ERC-4337 account implementation powers your users’…" at bounding box center [450, 239] width 428 height 55
click at [304, 435] on span "With smart wallets, your app can pay for gas fees simply by registering a payma…" at bounding box center [450, 421] width 428 height 73
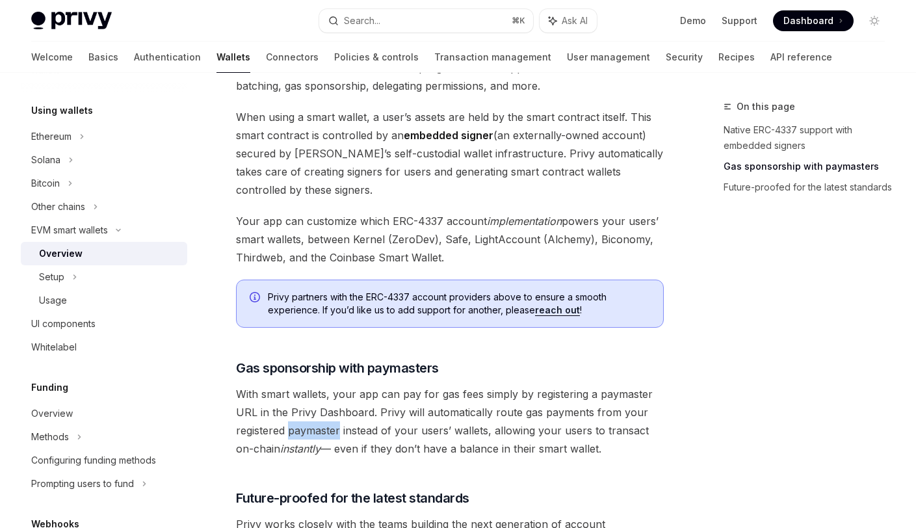
click at [304, 435] on span "With smart wallets, your app can pay for gas fees simply by registering a payma…" at bounding box center [450, 421] width 428 height 73
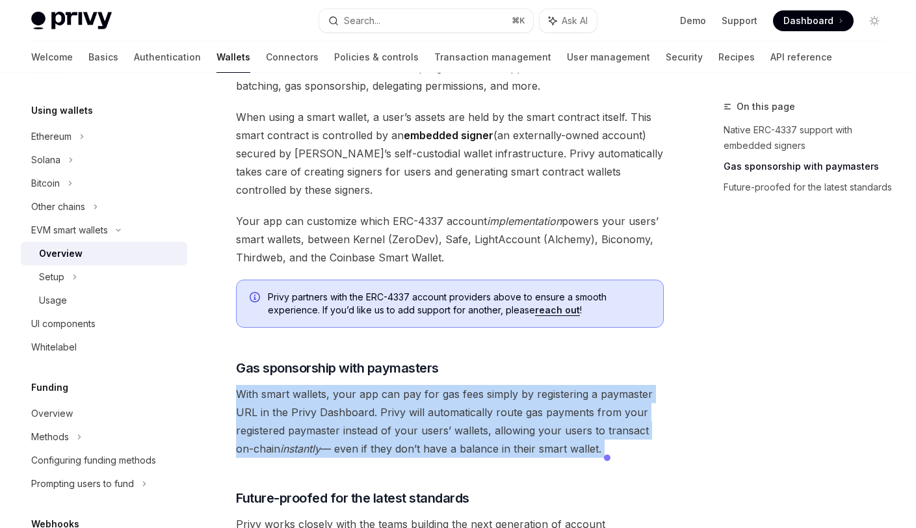
click at [304, 435] on span "With smart wallets, your app can pay for gas fees simply by registering a payma…" at bounding box center [450, 421] width 428 height 73
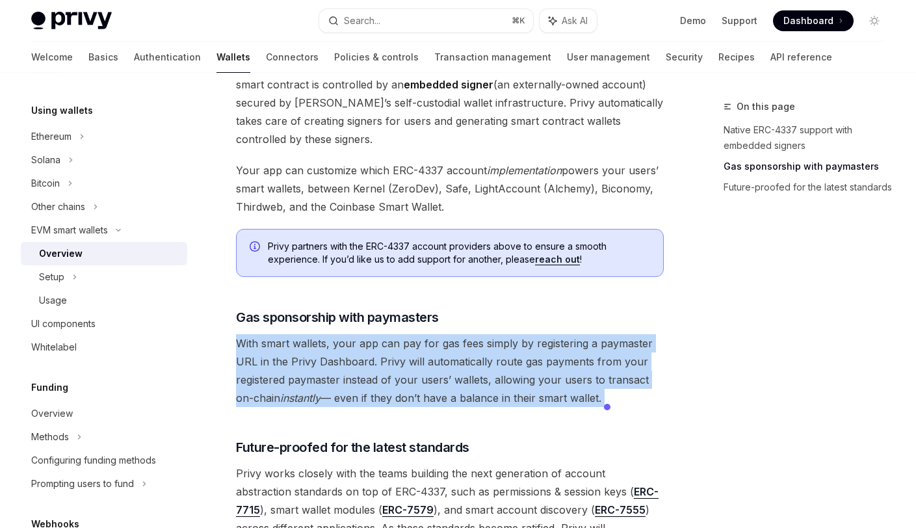
scroll to position [838, 0]
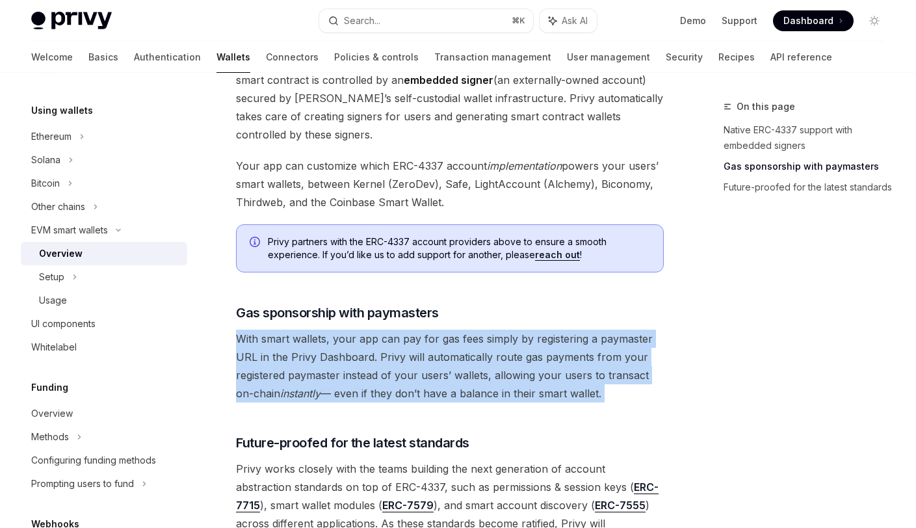
click at [491, 364] on span "With smart wallets, your app can pay for gas fees simply by registering a payma…" at bounding box center [450, 366] width 428 height 73
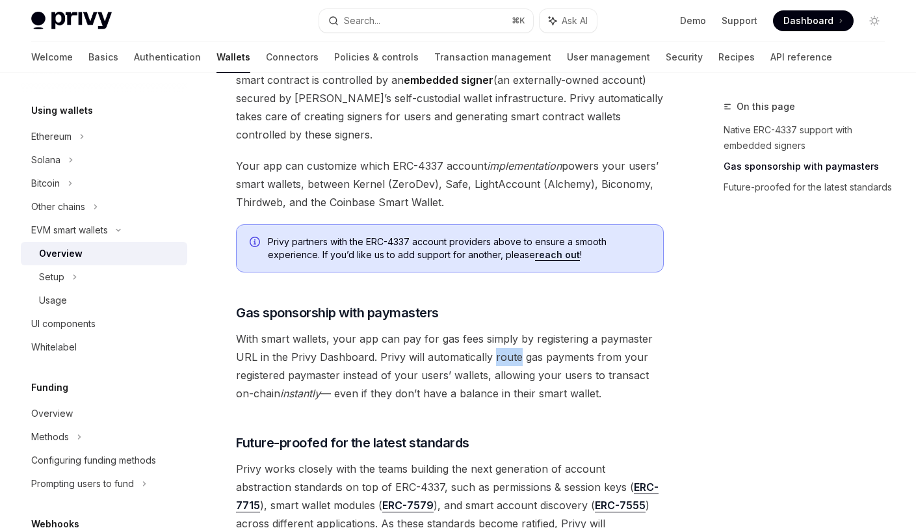
click at [491, 364] on span "With smart wallets, your app can pay for gas fees simply by registering a payma…" at bounding box center [450, 366] width 428 height 73
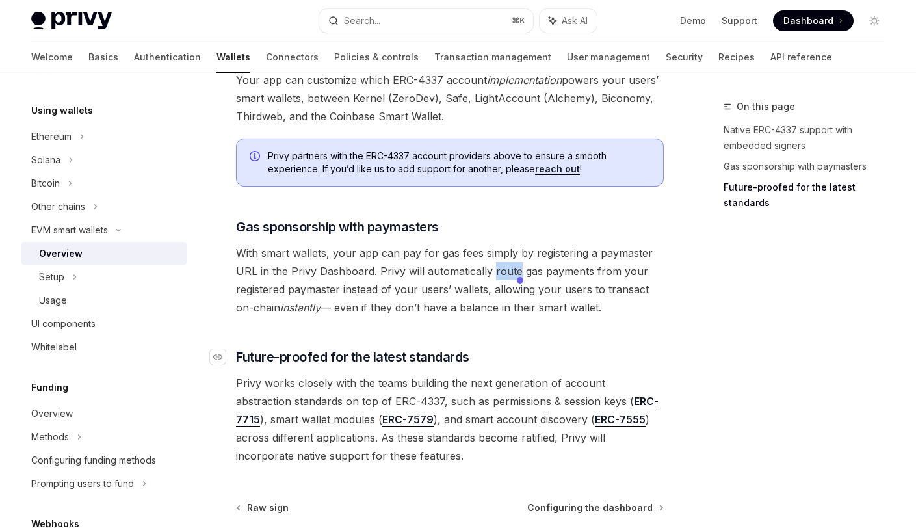
scroll to position [940, 0]
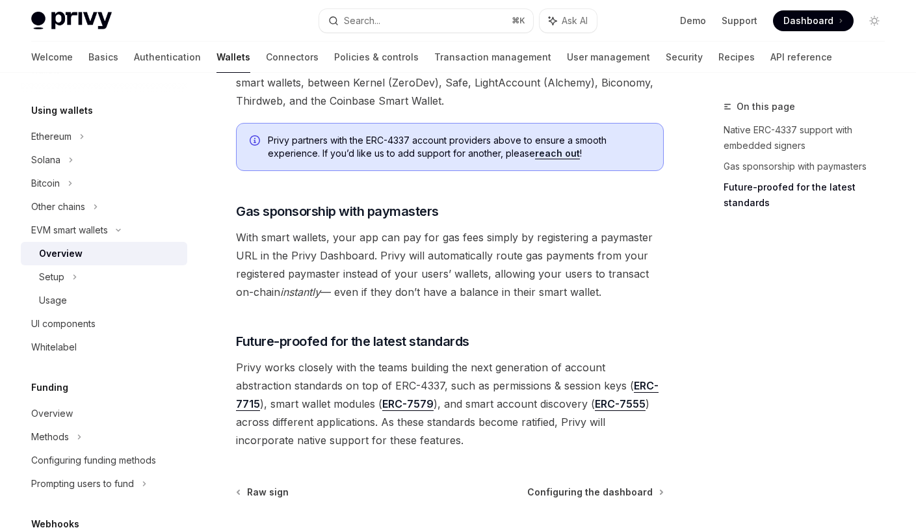
click at [416, 424] on span "Privy works closely with the teams building the next generation of account abst…" at bounding box center [450, 403] width 428 height 91
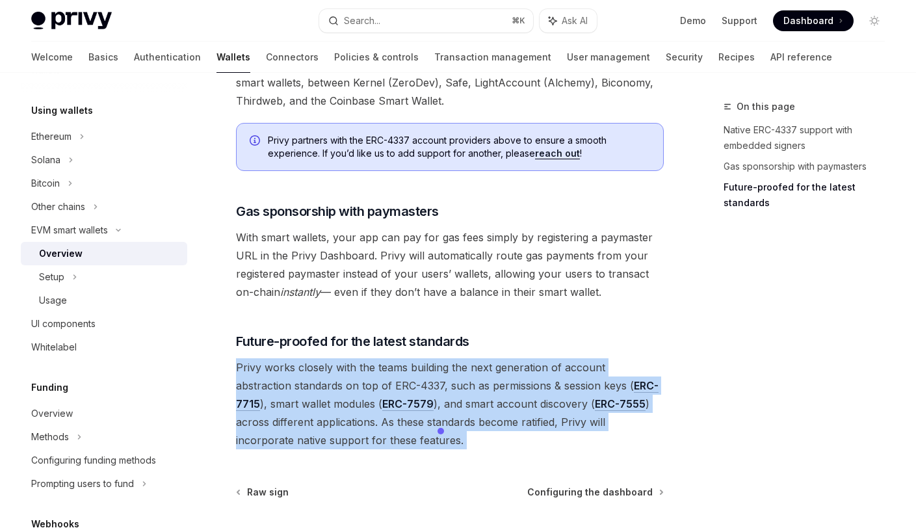
click at [416, 424] on span "Privy works closely with the teams building the next generation of account abst…" at bounding box center [450, 403] width 428 height 91
click at [475, 419] on span "Privy works closely with the teams building the next generation of account abst…" at bounding box center [450, 403] width 428 height 91
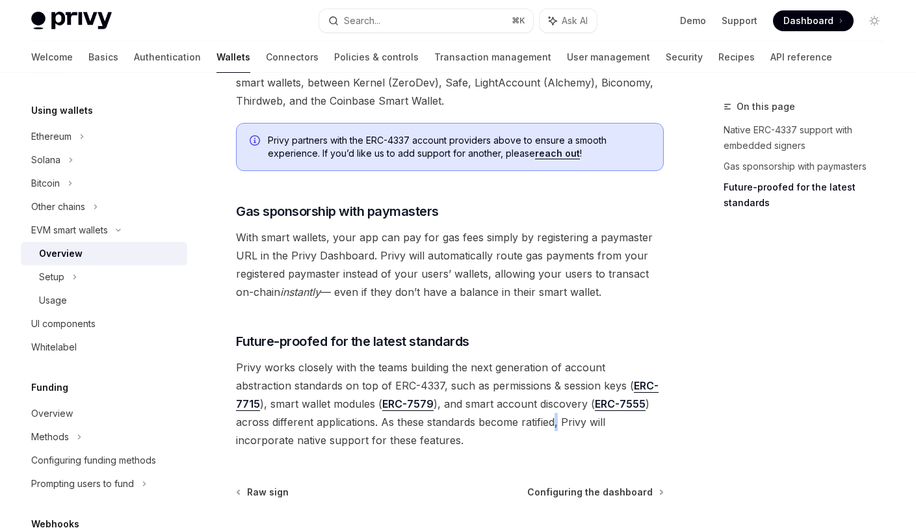
click at [475, 419] on span "Privy works closely with the teams building the next generation of account abst…" at bounding box center [450, 403] width 428 height 91
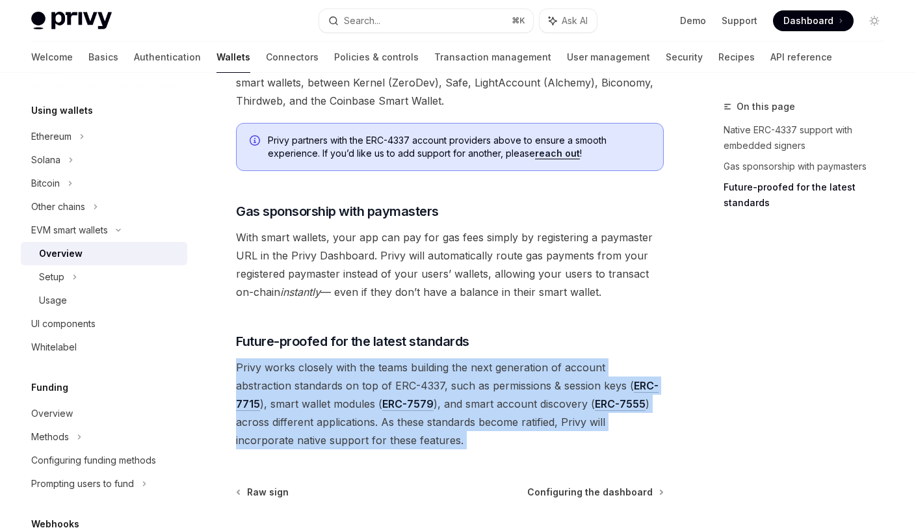
click at [475, 419] on span "Privy works closely with the teams building the next generation of account abst…" at bounding box center [450, 403] width 428 height 91
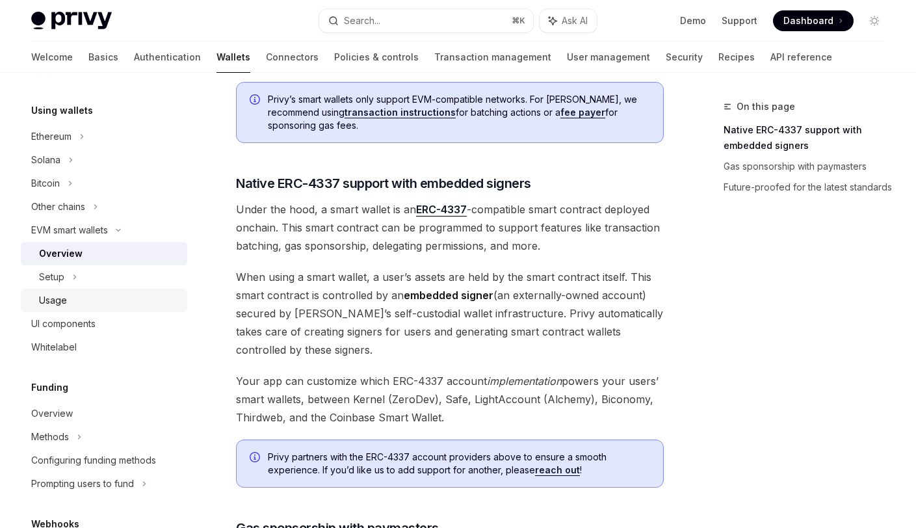
scroll to position [623, 0]
click at [68, 281] on div "Setup" at bounding box center [104, 276] width 166 height 23
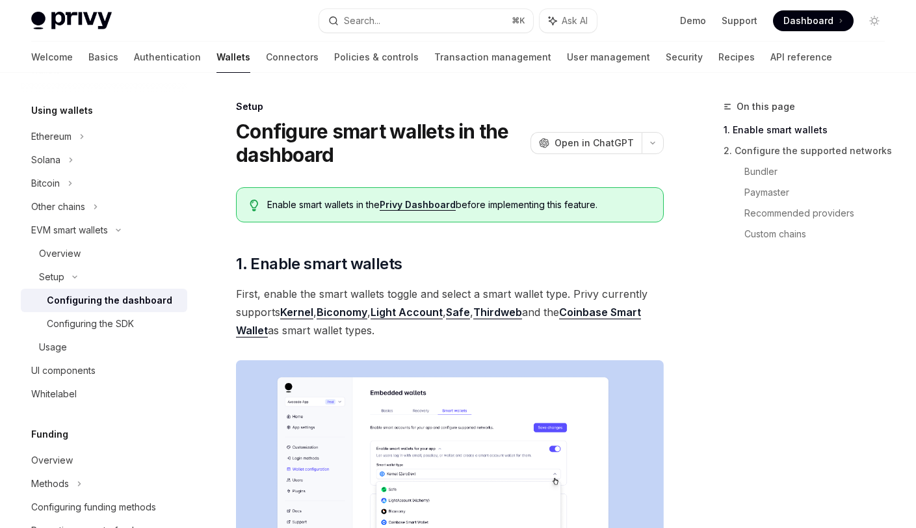
drag, startPoint x: 94, startPoint y: 307, endPoint x: 106, endPoint y: 305, distance: 12.4
click at [94, 307] on div "Configuring the dashboard" at bounding box center [109, 300] width 125 height 16
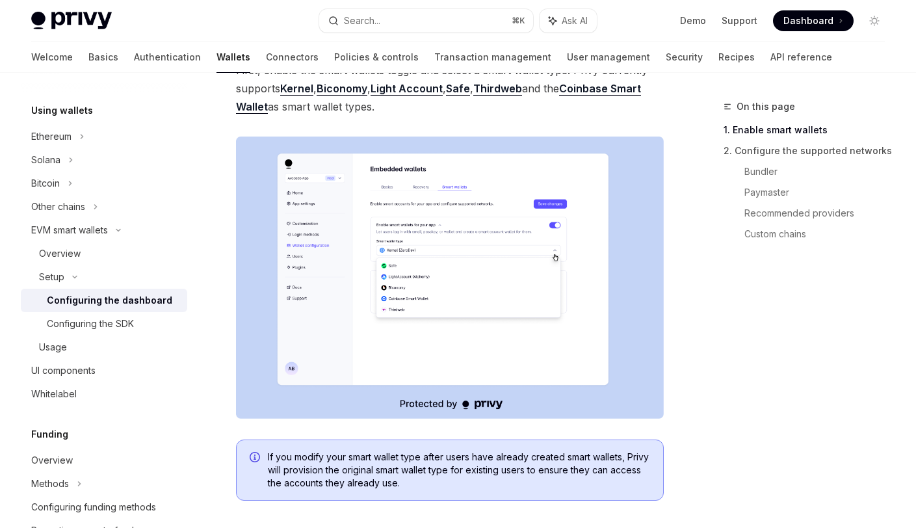
scroll to position [226, 0]
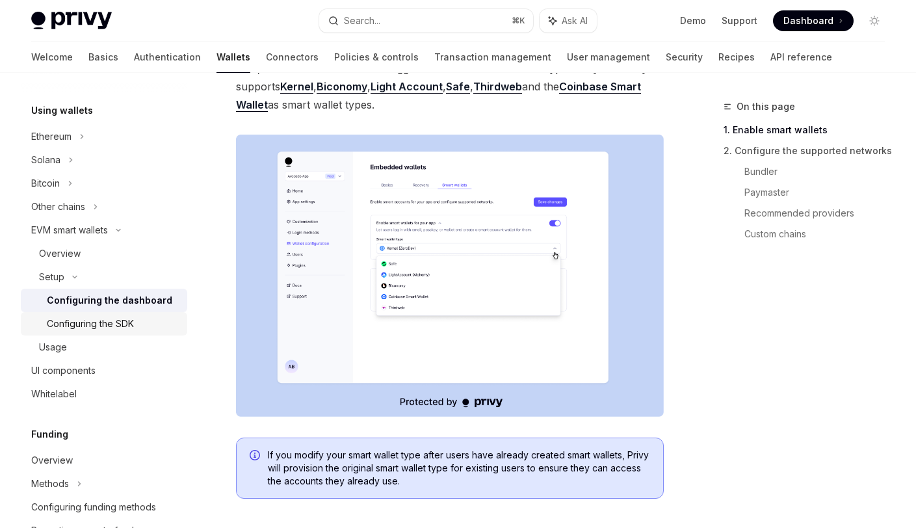
click at [68, 324] on div "Configuring the SDK" at bounding box center [90, 324] width 87 height 16
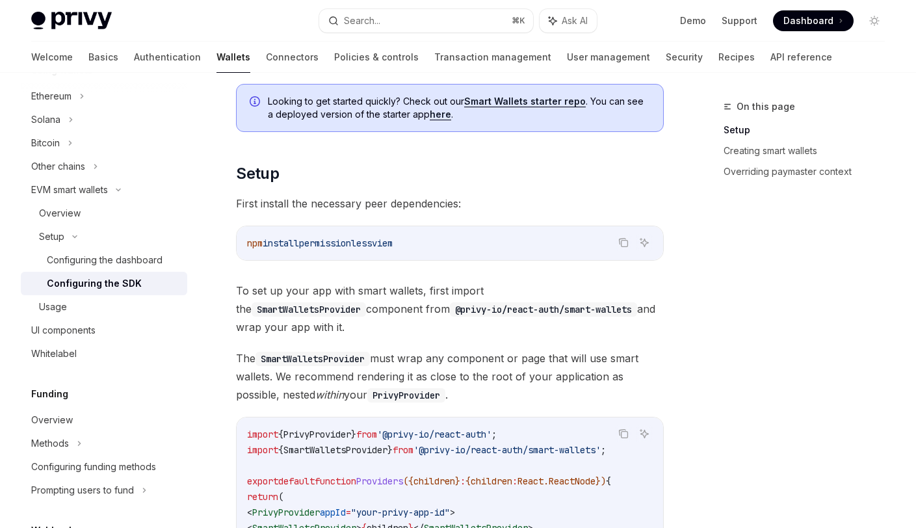
scroll to position [398, 0]
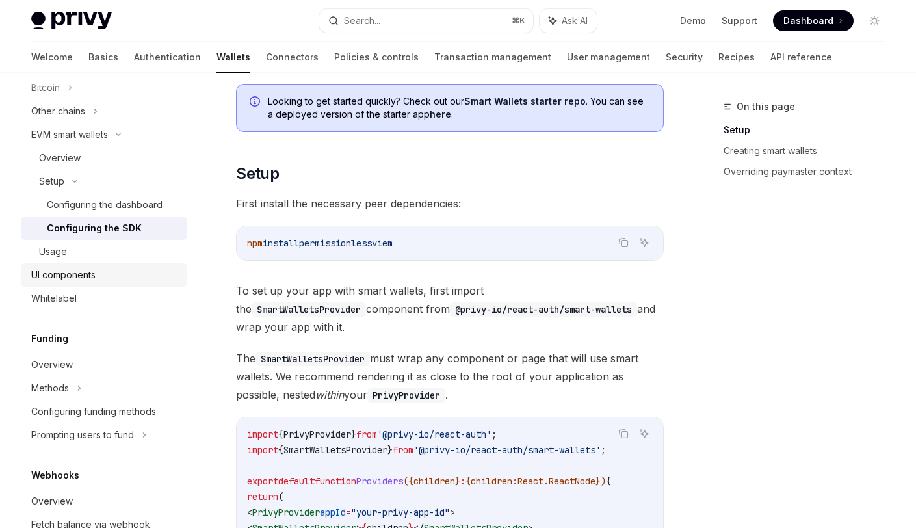
click at [96, 274] on div "UI components" at bounding box center [105, 275] width 148 height 16
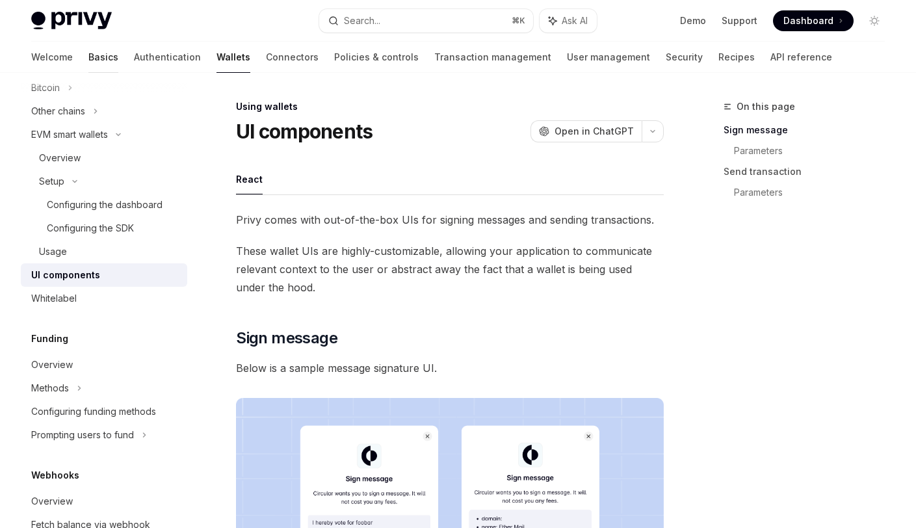
click at [88, 66] on link "Basics" at bounding box center [103, 57] width 30 height 31
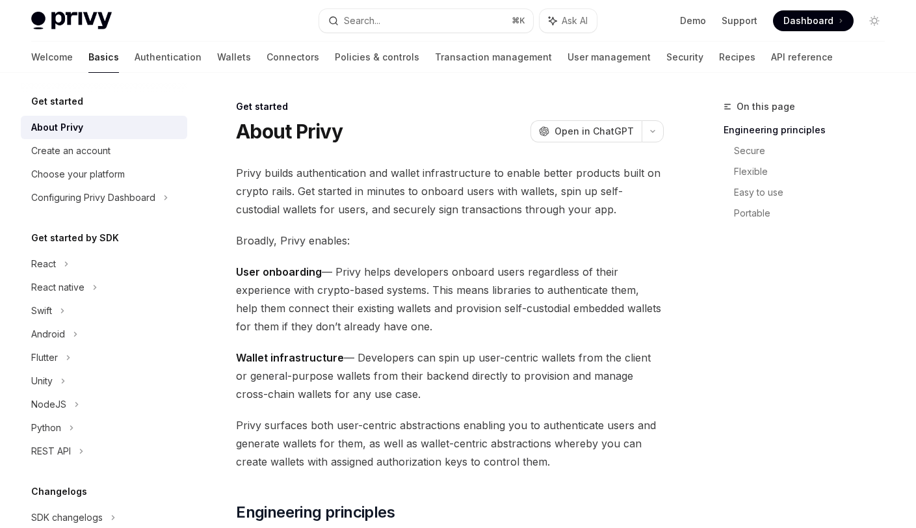
click at [88, 57] on link "Basics" at bounding box center [103, 57] width 31 height 31
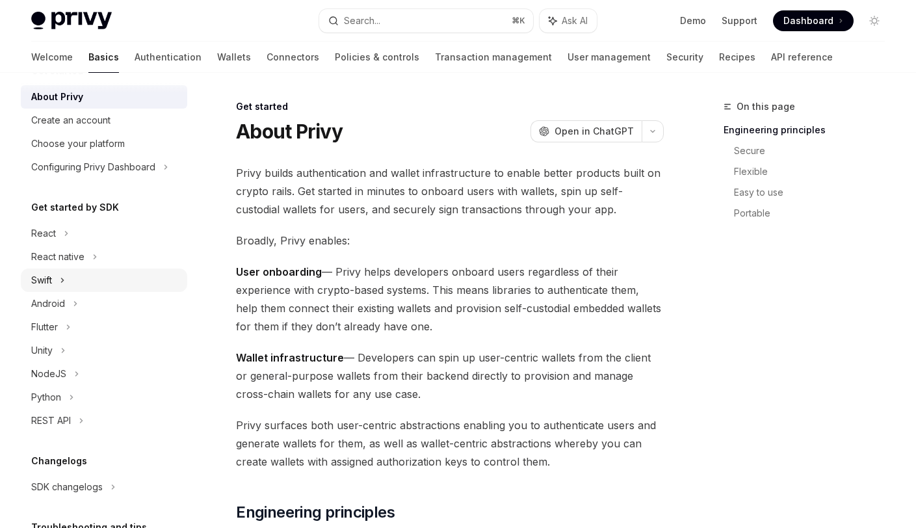
scroll to position [35, 0]
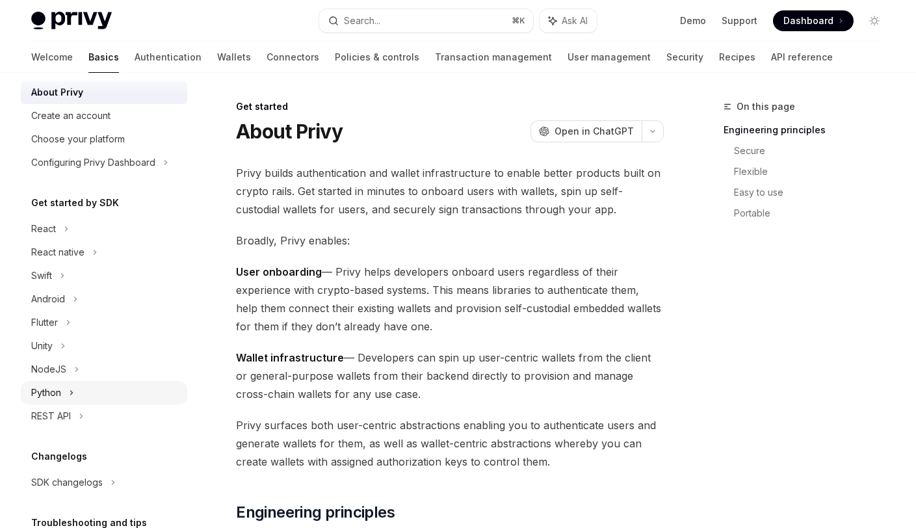
click at [50, 389] on div "Python" at bounding box center [46, 393] width 30 height 16
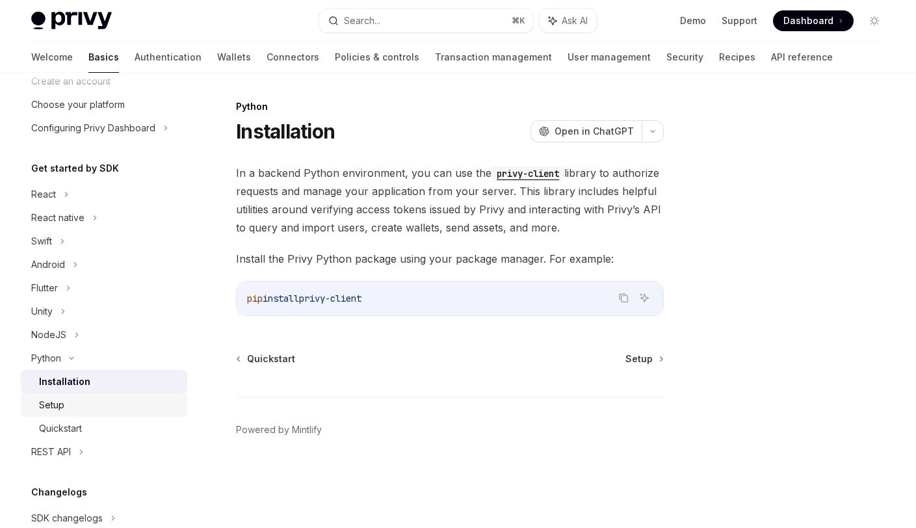
scroll to position [71, 0]
drag, startPoint x: 77, startPoint y: 448, endPoint x: 83, endPoint y: 443, distance: 7.8
click at [77, 448] on div "REST API" at bounding box center [104, 450] width 166 height 23
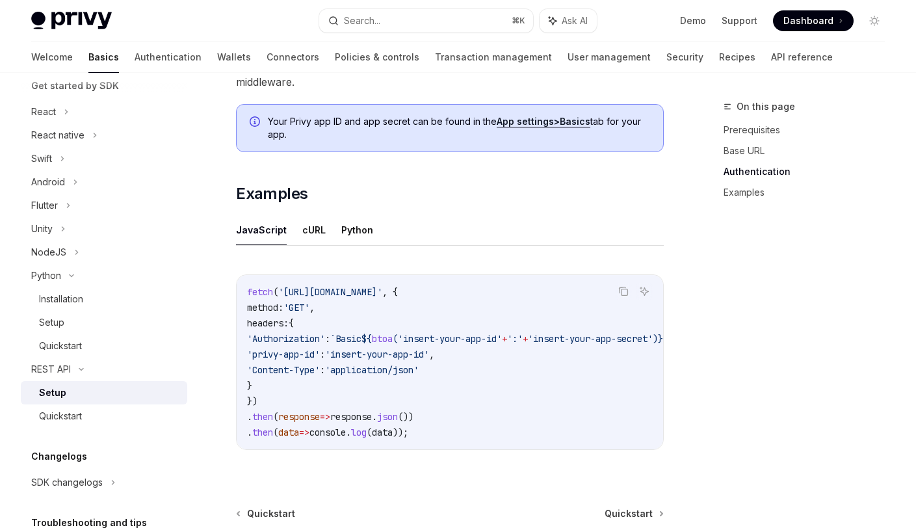
scroll to position [635, 0]
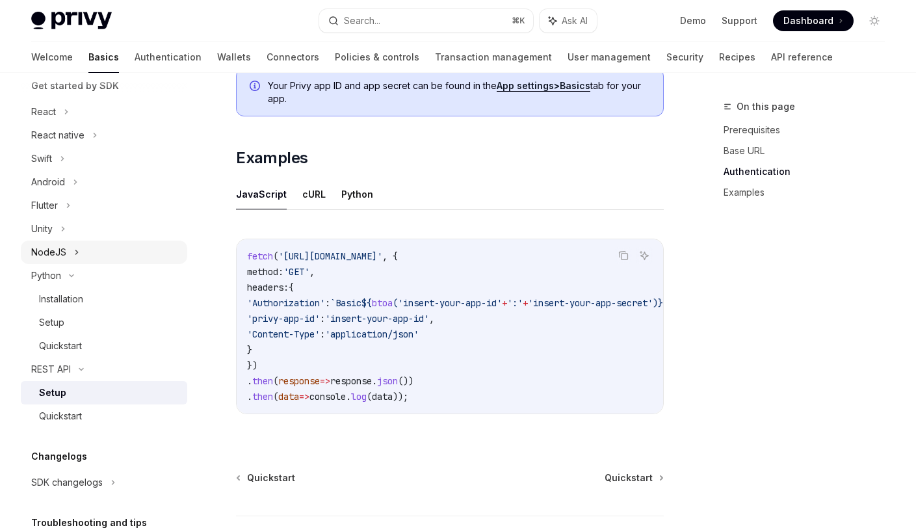
click at [69, 254] on div "NodeJS" at bounding box center [104, 251] width 166 height 23
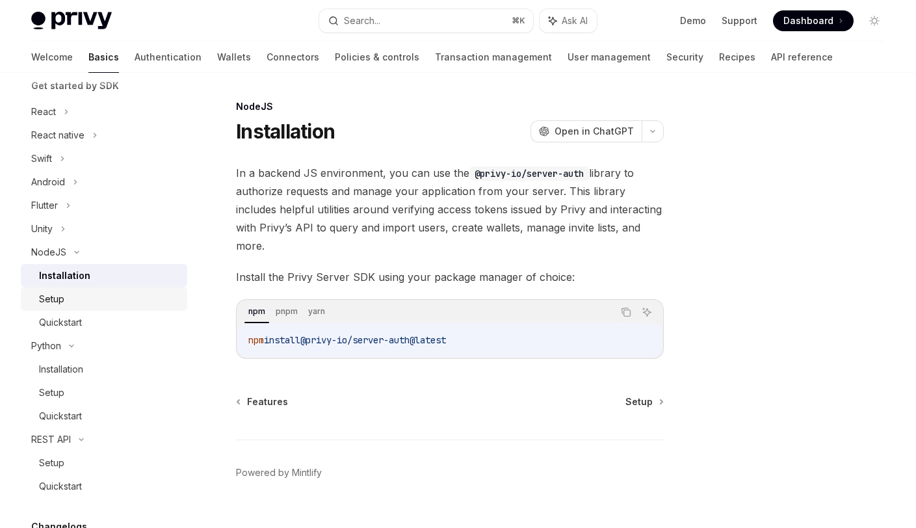
click at [61, 304] on div "Setup" at bounding box center [51, 299] width 25 height 16
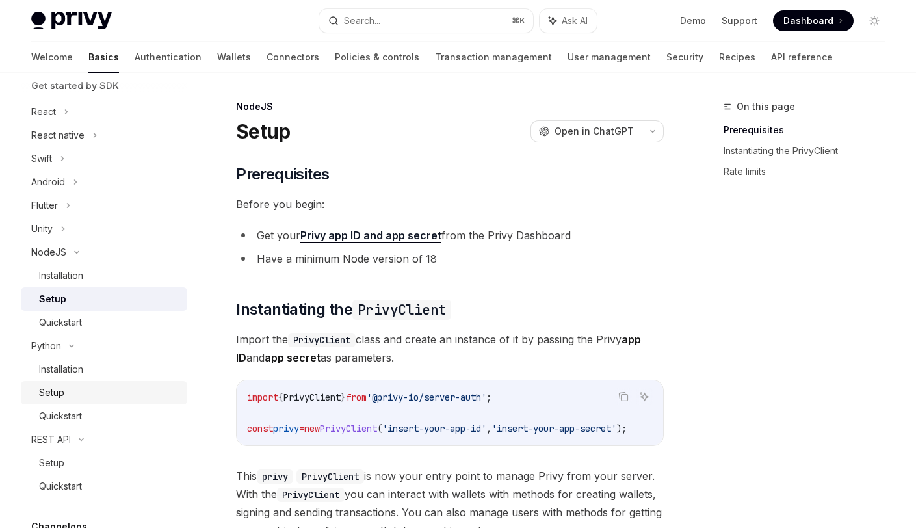
click at [68, 396] on div "Setup" at bounding box center [109, 393] width 140 height 16
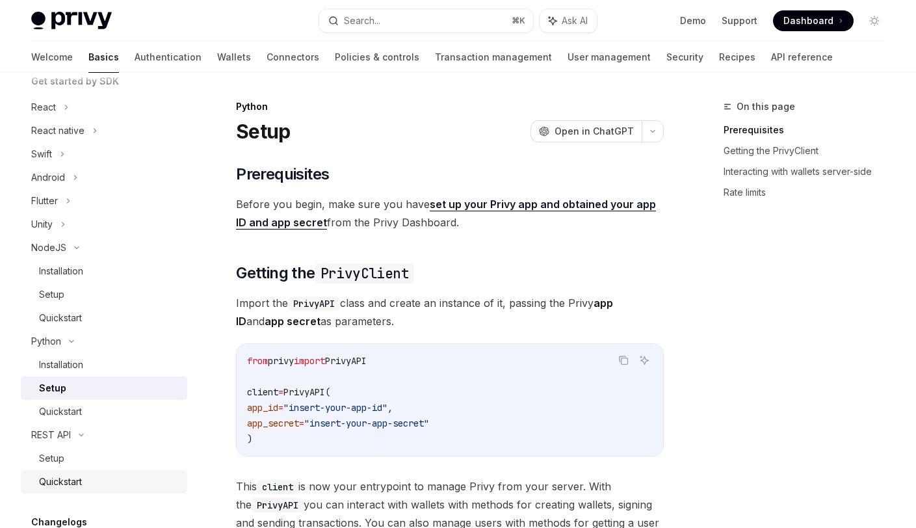
scroll to position [157, 0]
click at [53, 476] on div "Quickstart" at bounding box center [60, 481] width 43 height 16
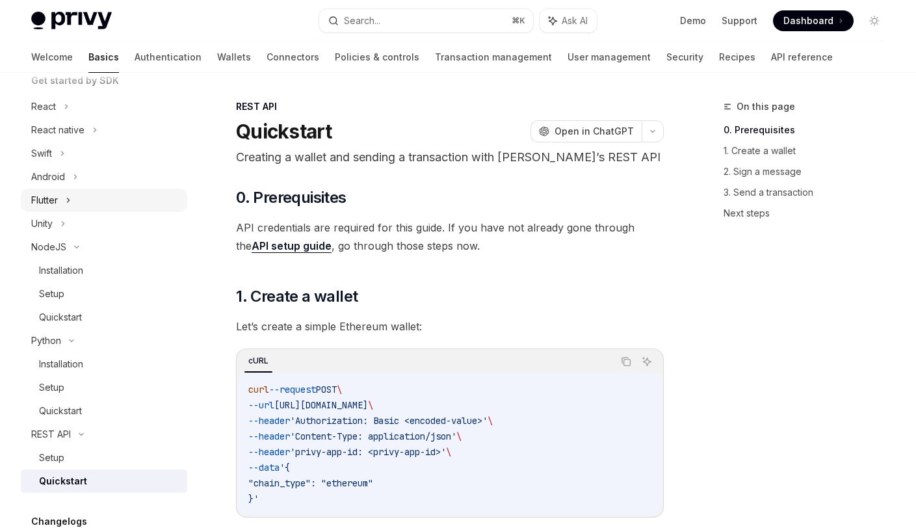
click at [32, 201] on div "Flutter" at bounding box center [44, 200] width 27 height 16
type textarea "*"
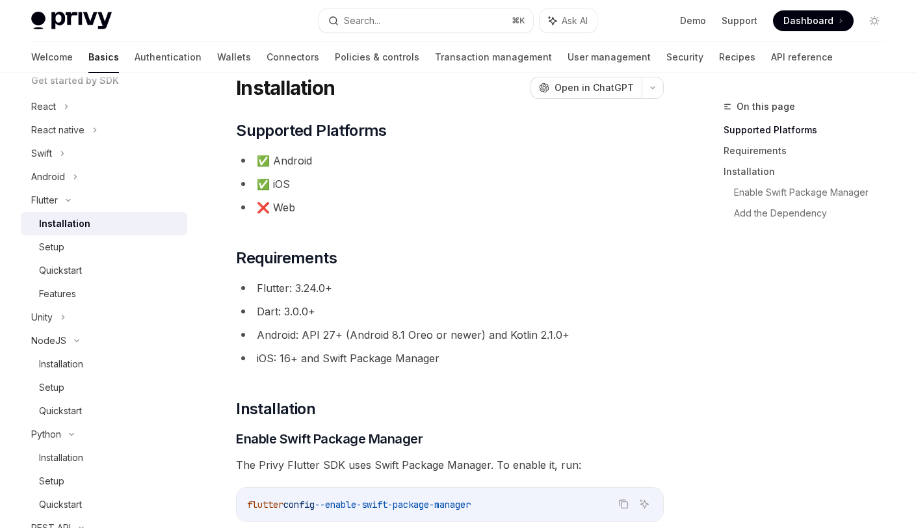
scroll to position [46, 0]
